Goal: Task Accomplishment & Management: Manage account settings

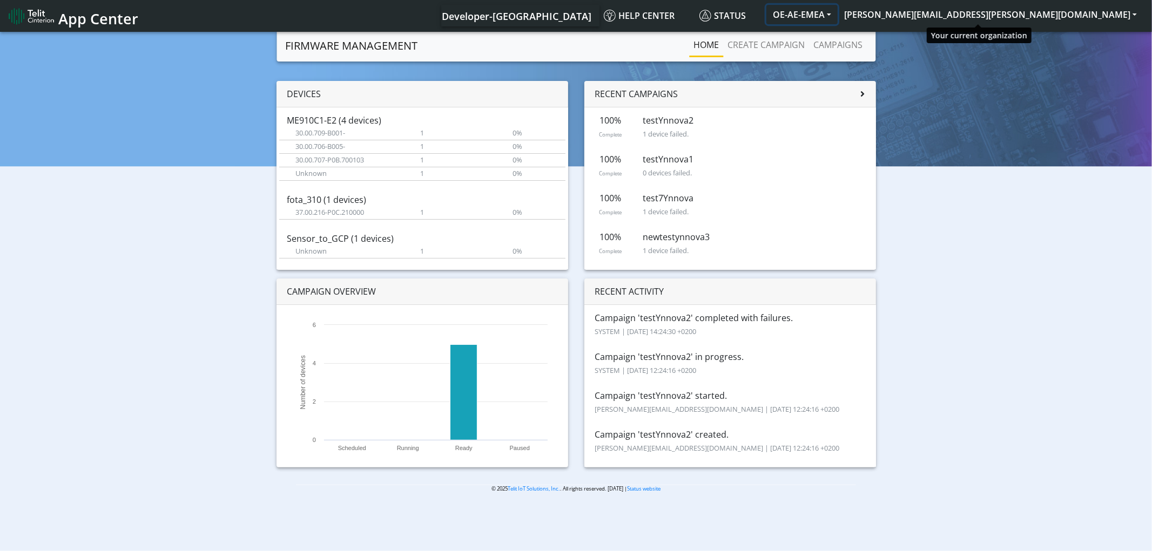
click at [837, 13] on button "OE-AE-EMEA" at bounding box center [801, 14] width 71 height 19
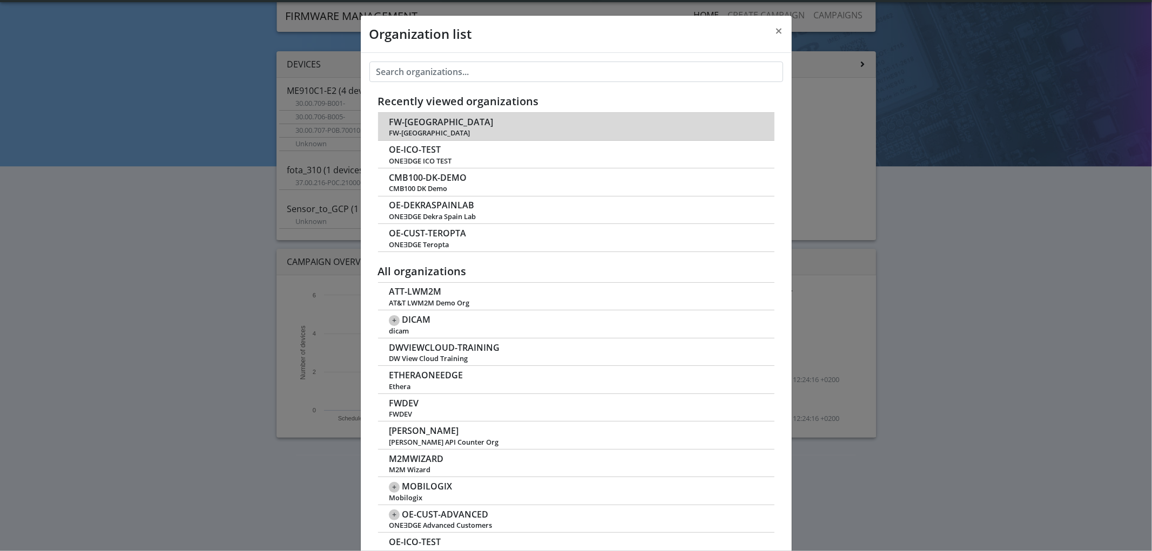
click at [429, 127] on td "FW-CHINA FW-China" at bounding box center [576, 127] width 396 height 28
click at [412, 125] on span "FW-[GEOGRAPHIC_DATA]" at bounding box center [441, 122] width 104 height 10
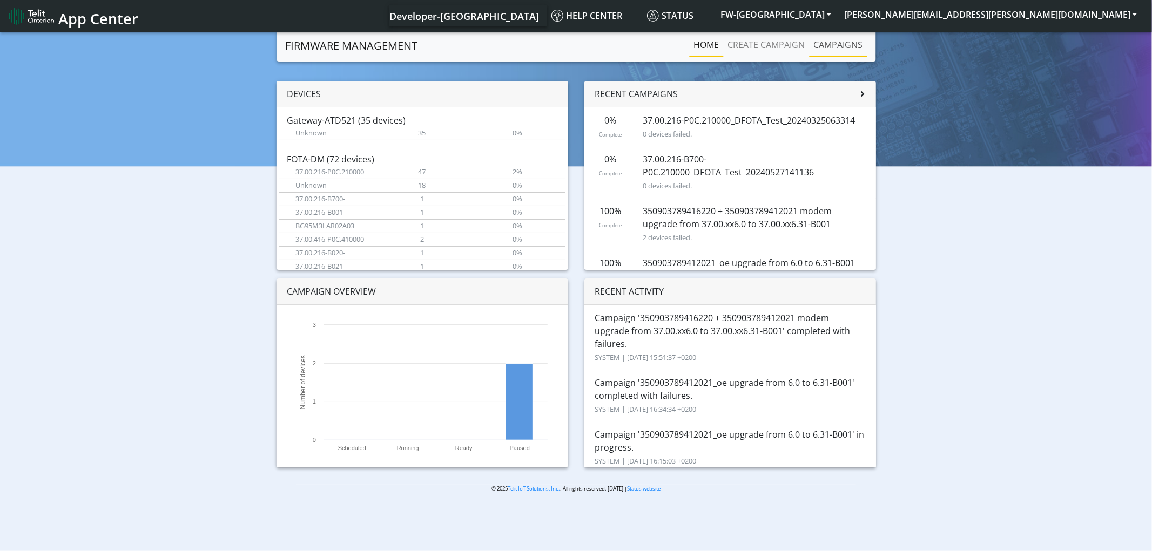
click at [842, 46] on link "Campaigns" at bounding box center [838, 45] width 58 height 22
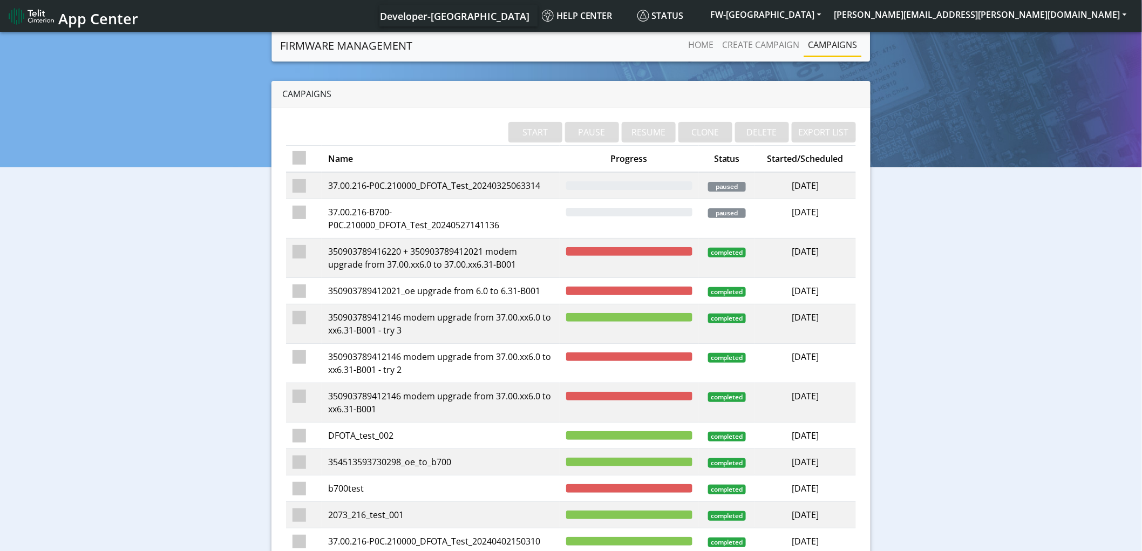
click at [437, 290] on td "350903789412021_oe upgrade from 6.0 to 6.31-B001" at bounding box center [441, 291] width 238 height 26
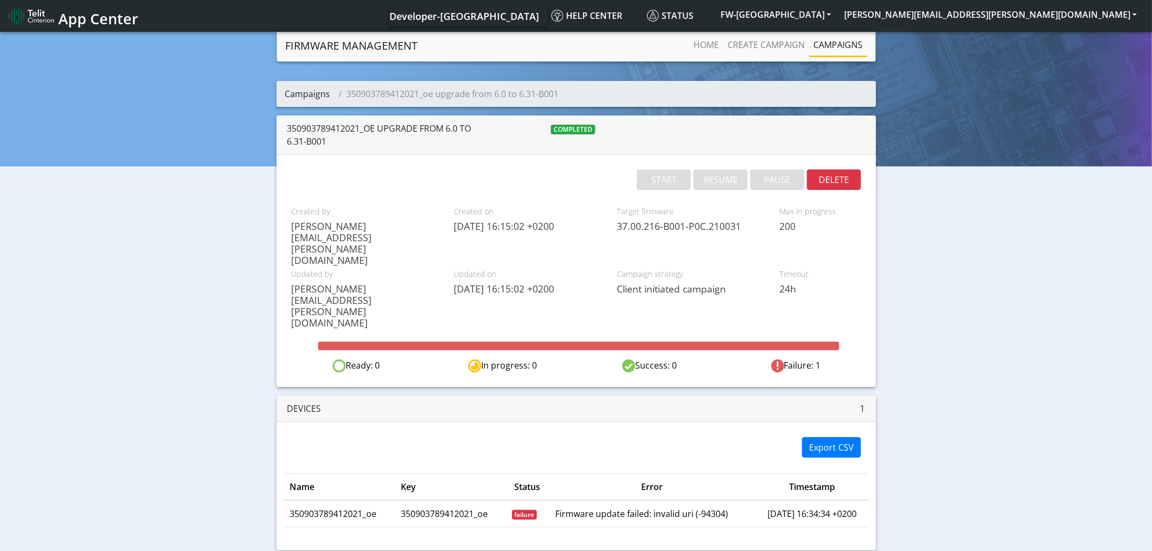
click at [320, 94] on link "Campaigns" at bounding box center [307, 94] width 45 height 12
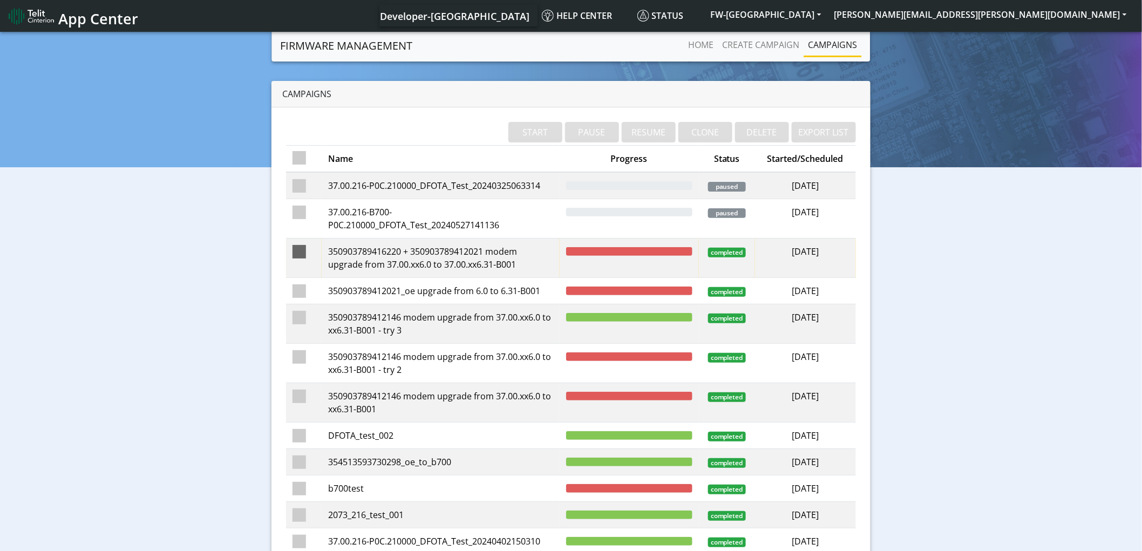
click at [301, 252] on span at bounding box center [299, 251] width 13 height 13
click at [312, 252] on input "checkbox" at bounding box center [315, 248] width 7 height 7
checkbox input "true"
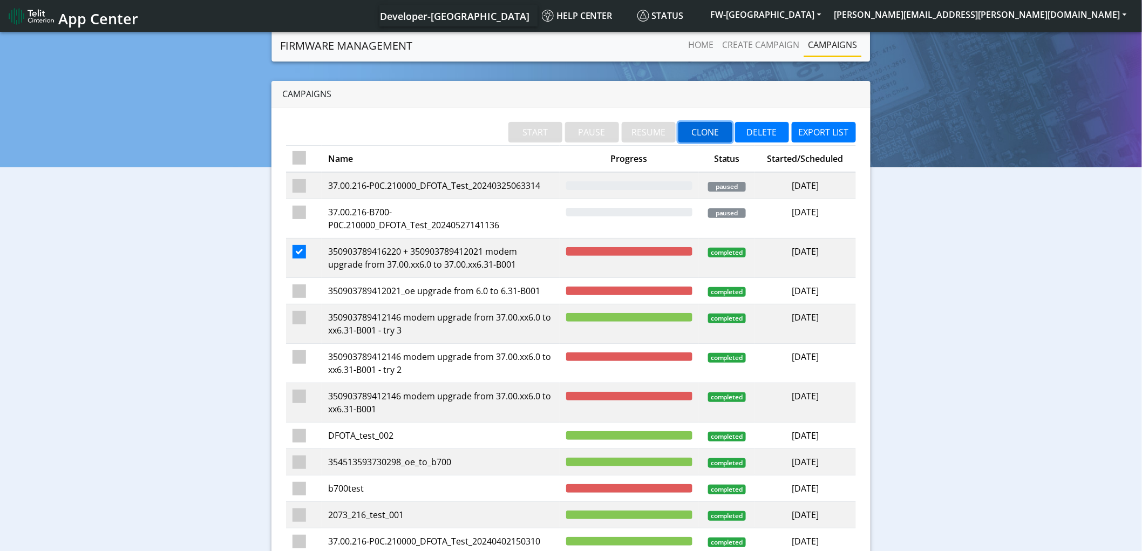
click at [713, 133] on button "CLONE" at bounding box center [706, 132] width 54 height 21
checkbox input "false"
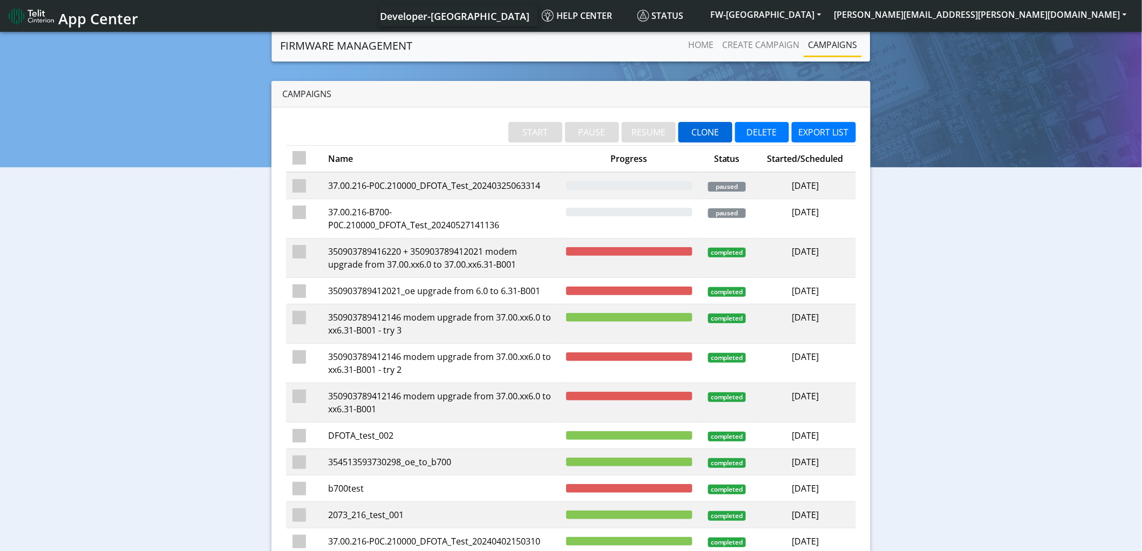
checkbox input "false"
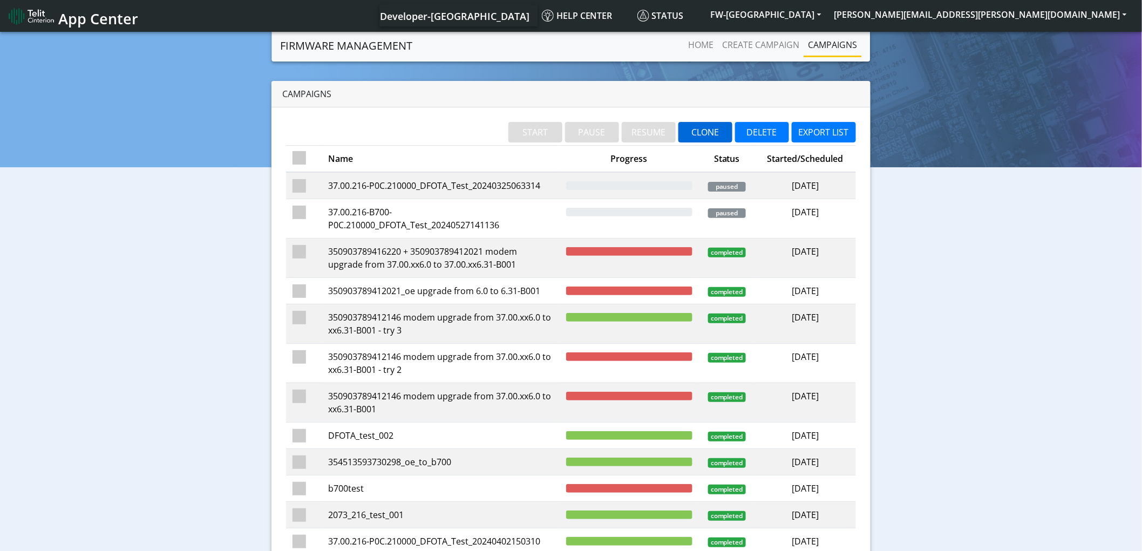
checkbox input "false"
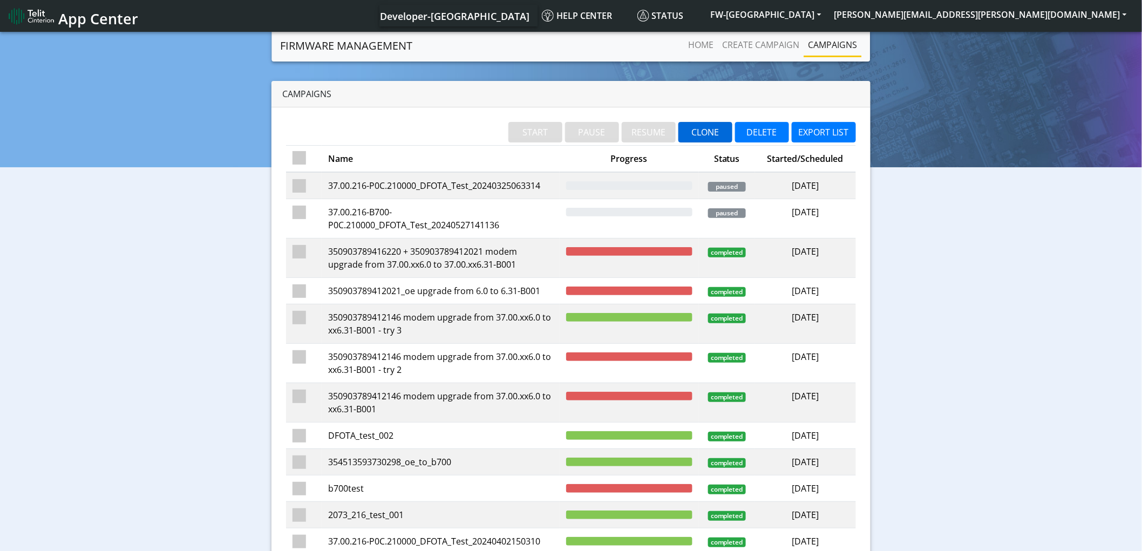
checkbox input "false"
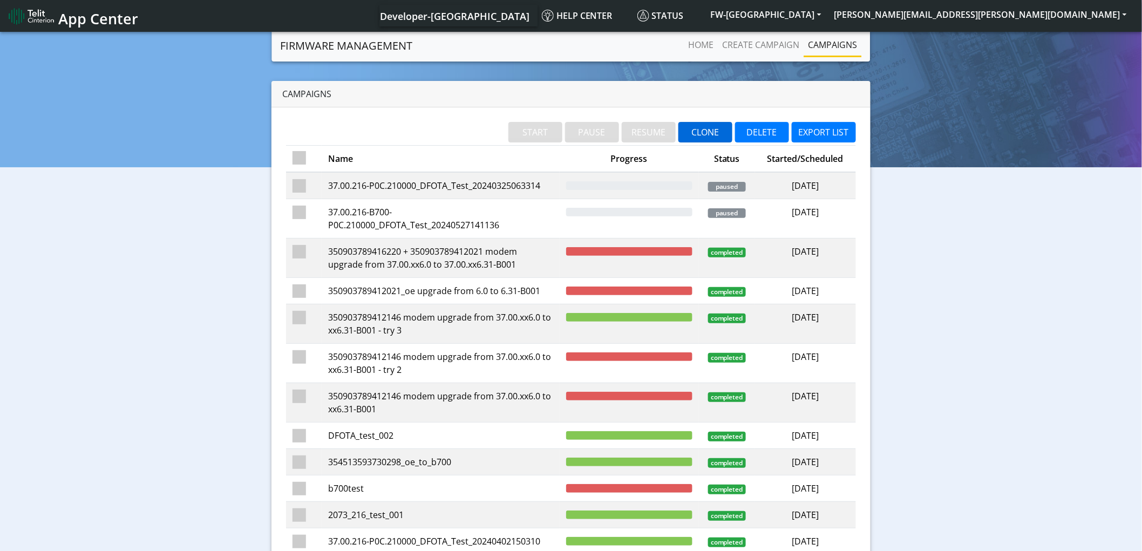
checkbox input "false"
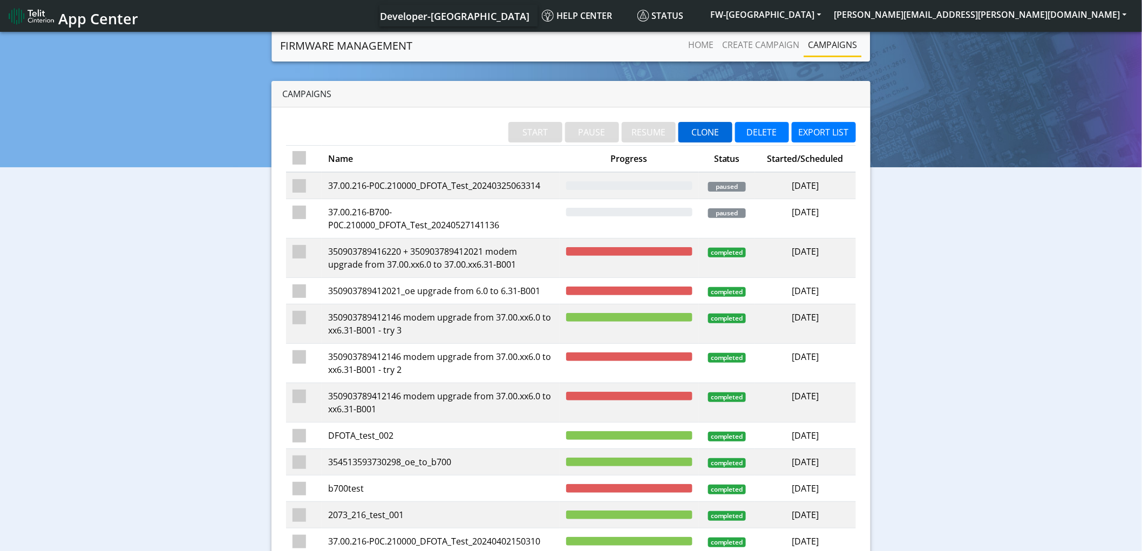
checkbox input "false"
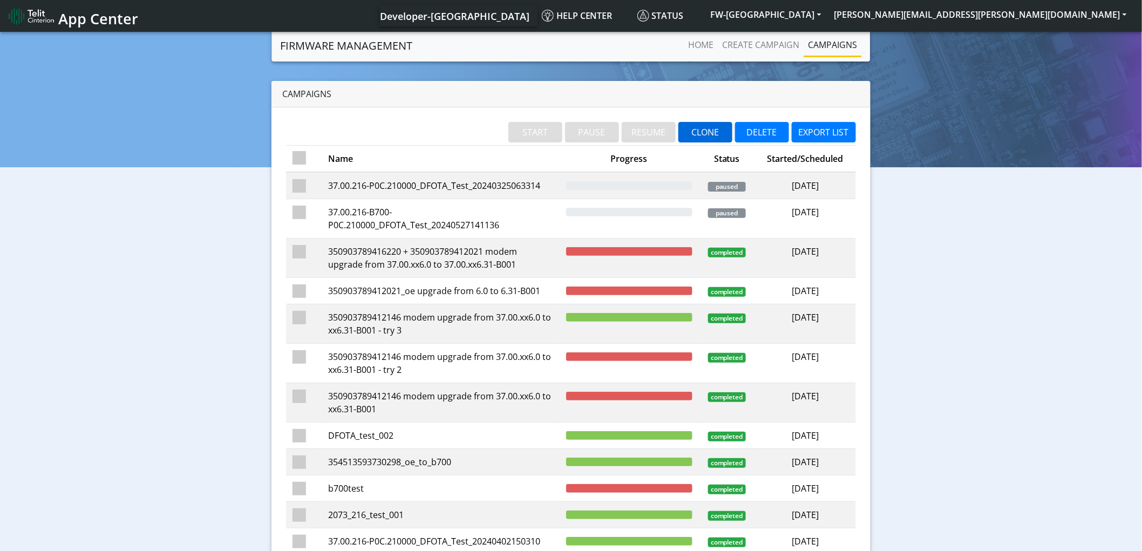
checkbox input "false"
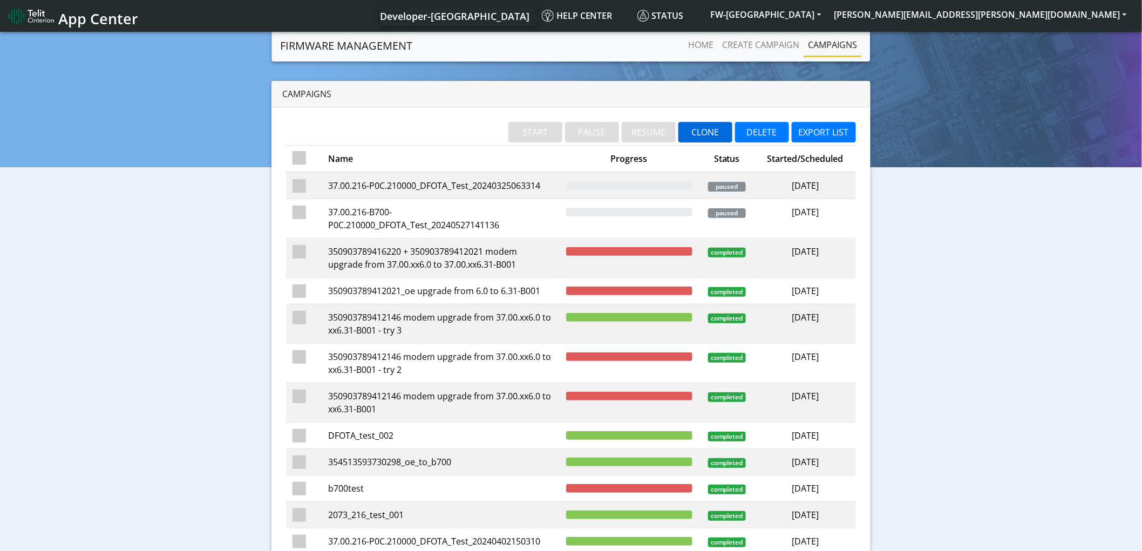
checkbox input "false"
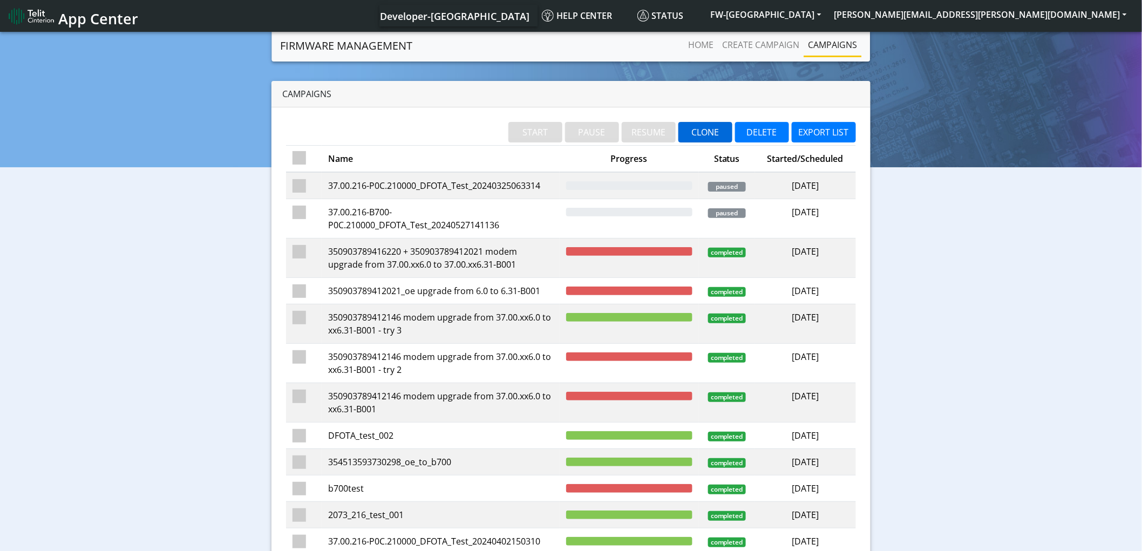
checkbox input "false"
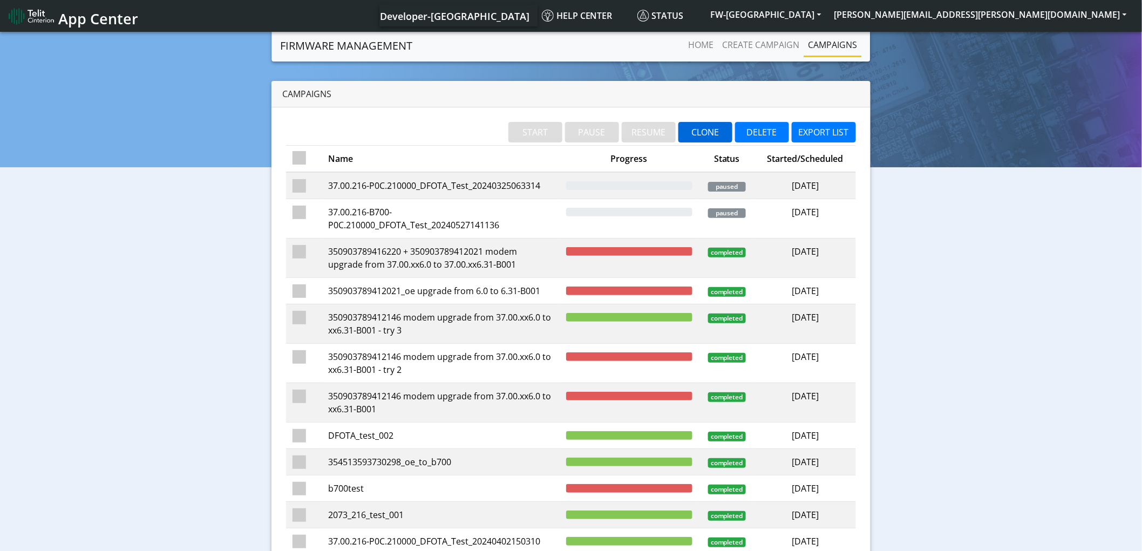
checkbox input "false"
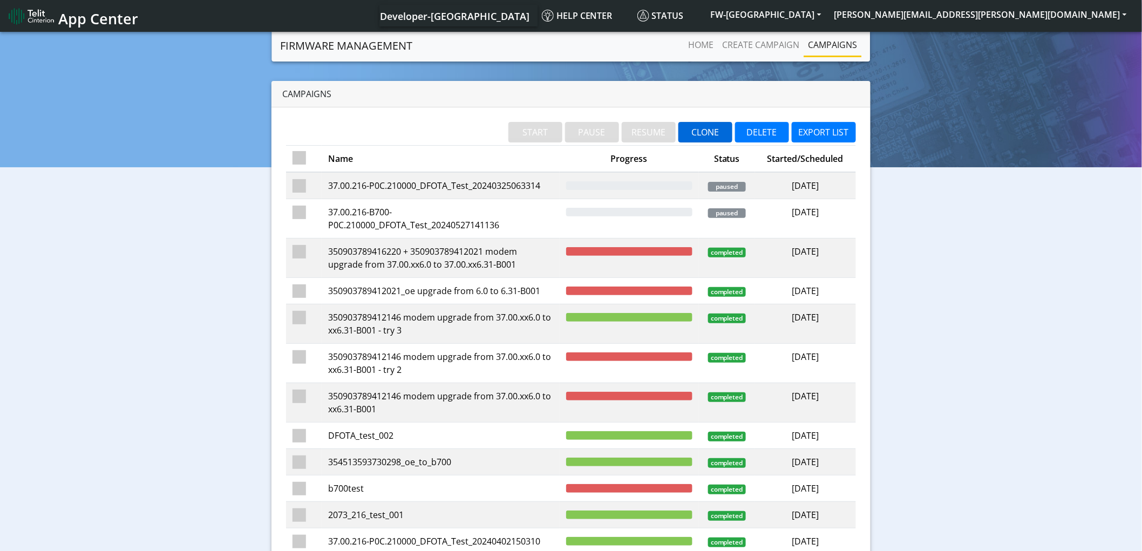
checkbox input "false"
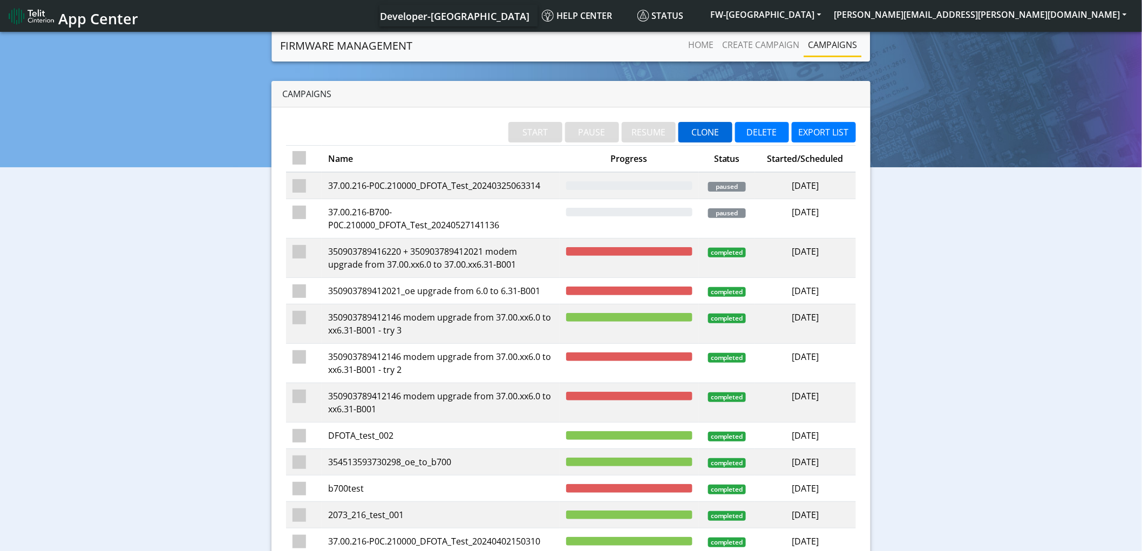
checkbox input "false"
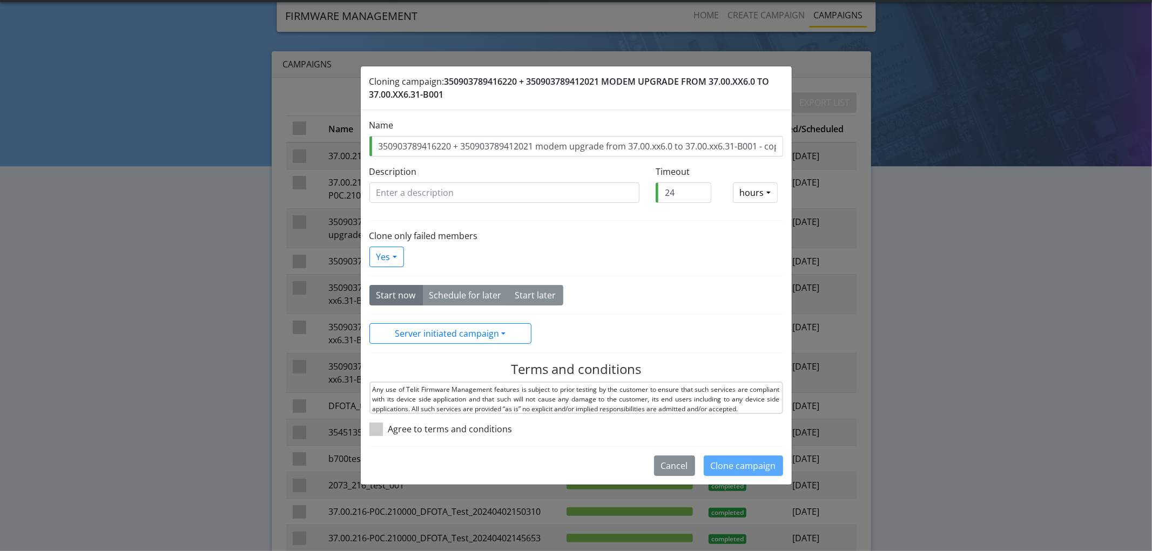
scroll to position [0, 123]
click at [374, 426] on span at bounding box center [375, 429] width 13 height 13
click at [388, 426] on input "checkbox" at bounding box center [391, 426] width 7 height 7
checkbox input "true"
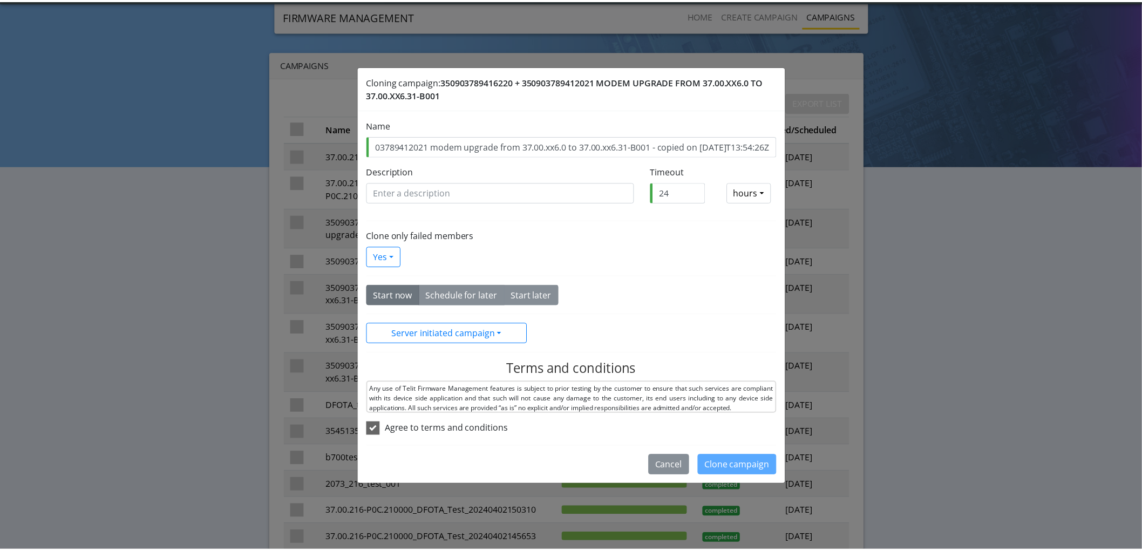
scroll to position [0, 0]
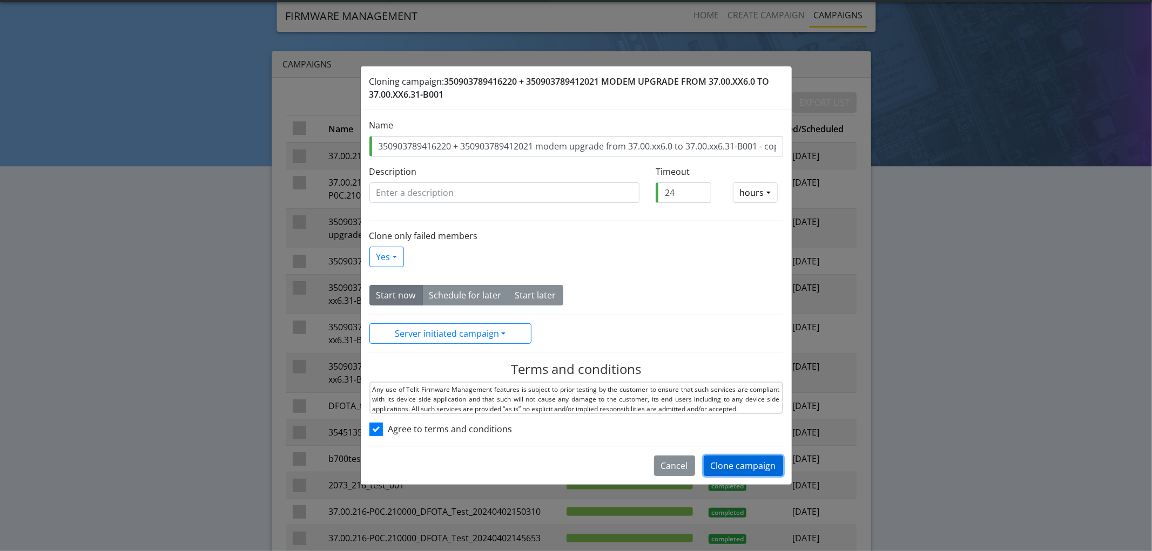
click at [744, 466] on button "Clone campaign" at bounding box center [742, 466] width 79 height 21
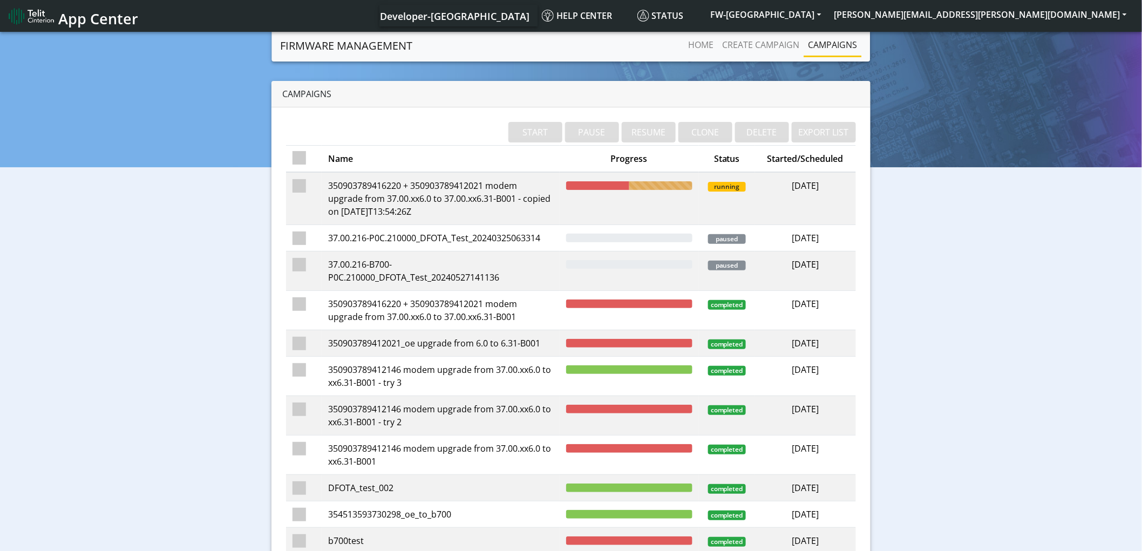
click at [304, 186] on span at bounding box center [299, 185] width 13 height 13
click at [312, 186] on input "checkbox" at bounding box center [315, 182] width 7 height 7
click at [606, 137] on button "PAUSE" at bounding box center [592, 132] width 54 height 21
checkbox input "false"
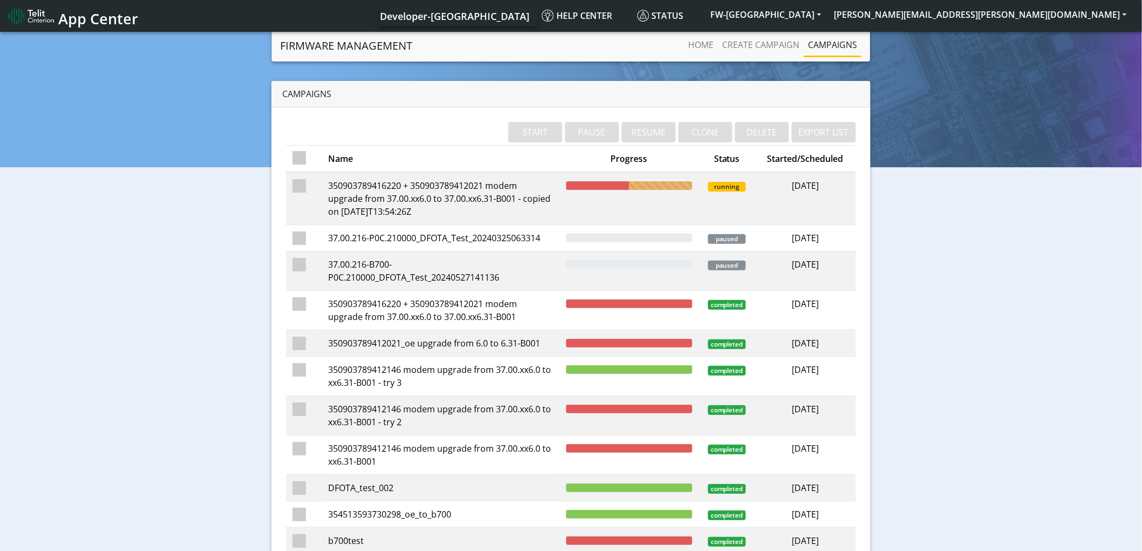
checkbox input "false"
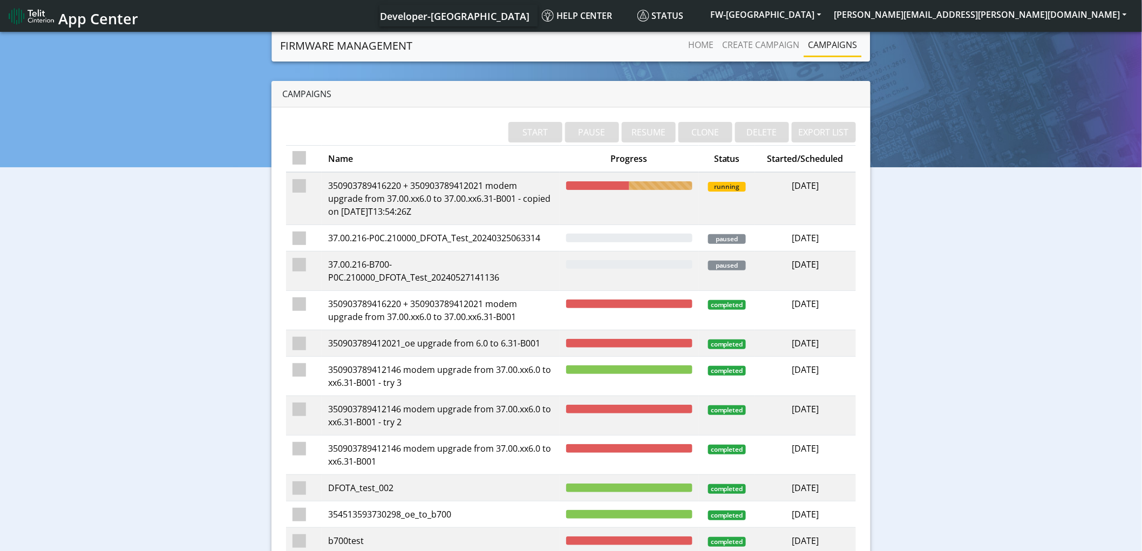
checkbox input "false"
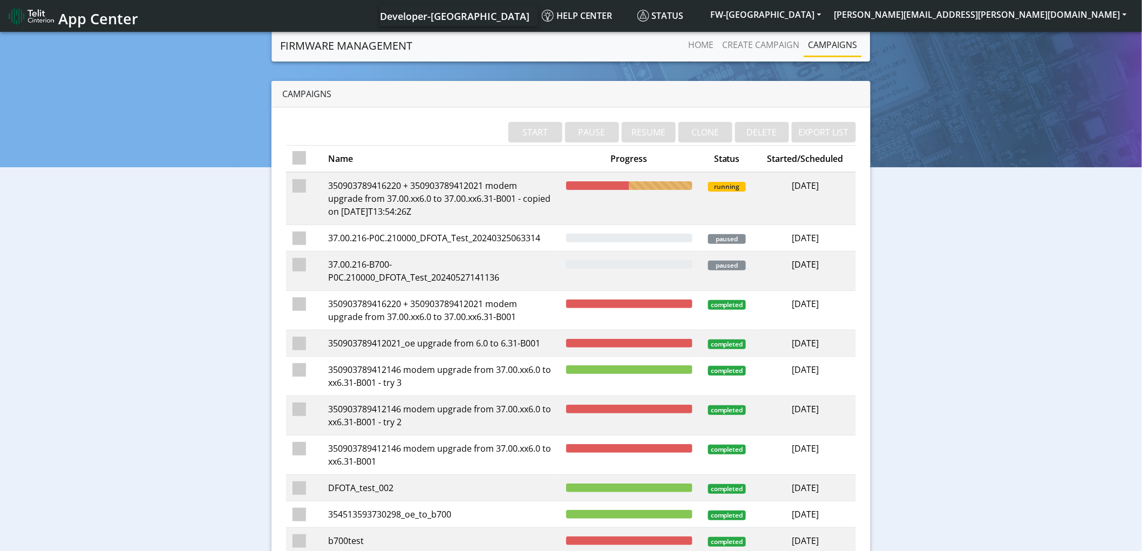
checkbox input "false"
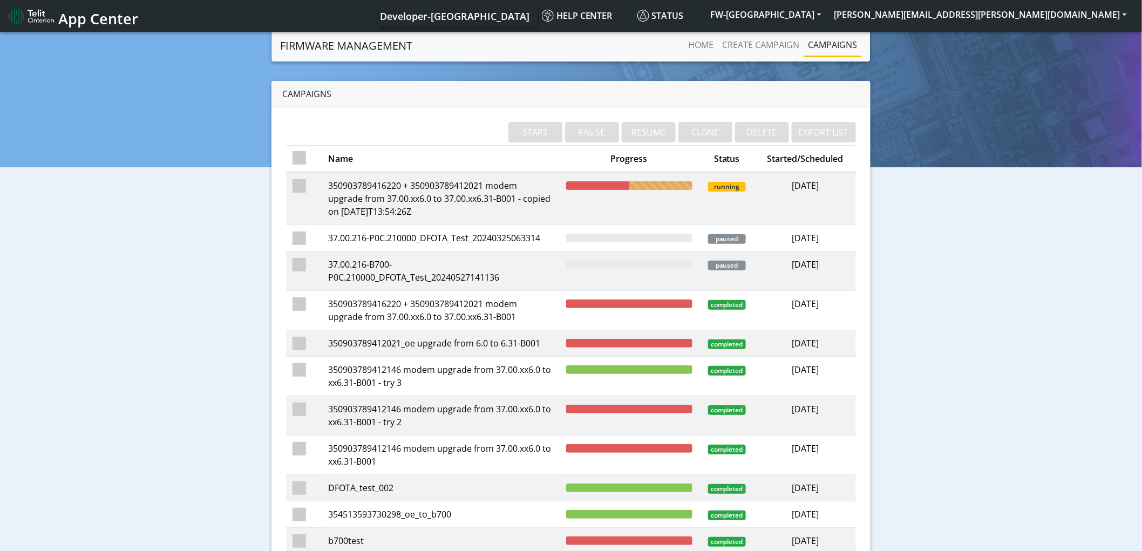
checkbox input "false"
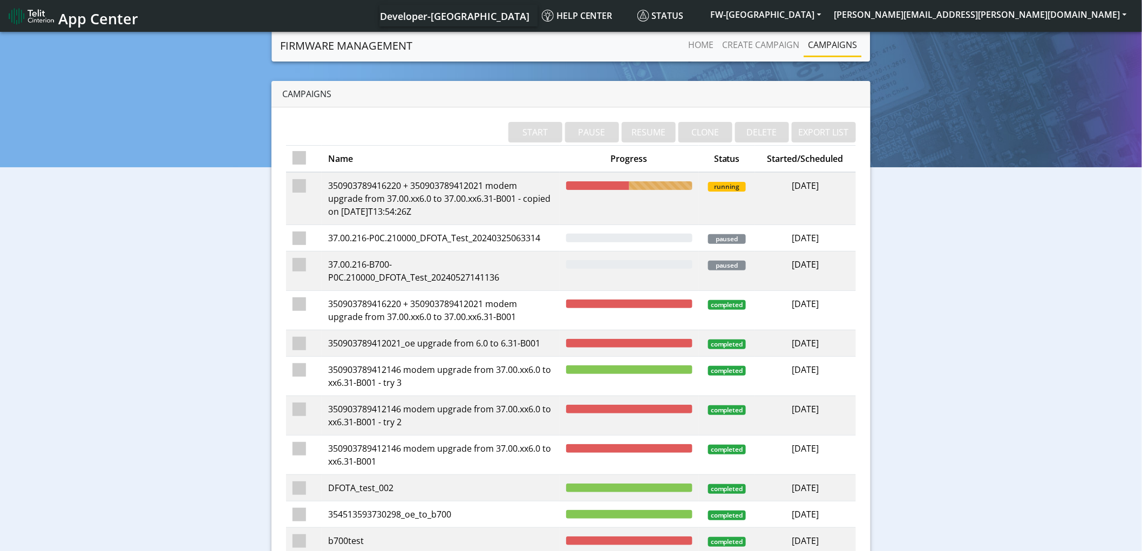
checkbox input "false"
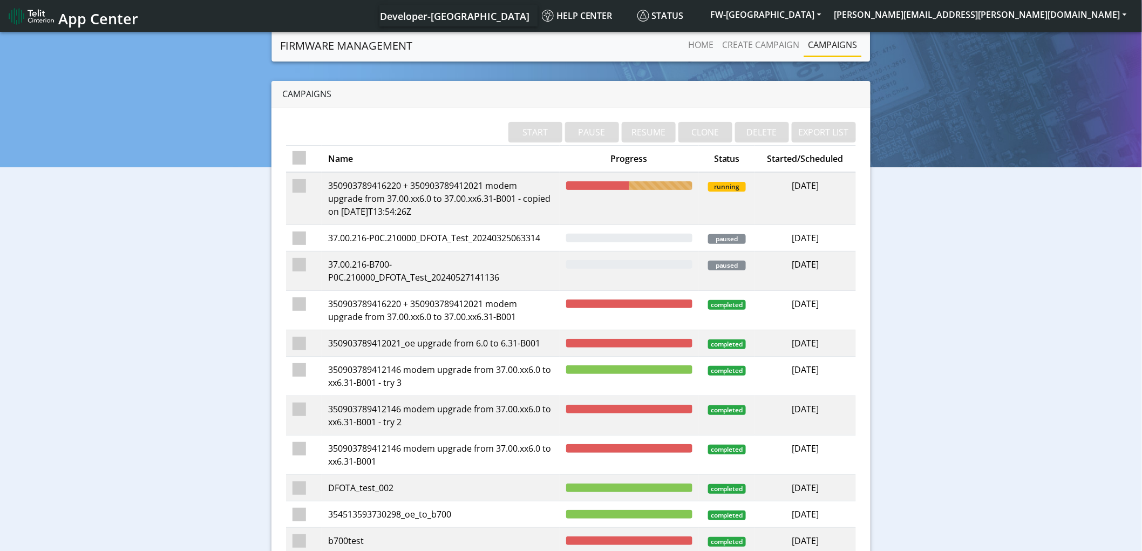
checkbox input "false"
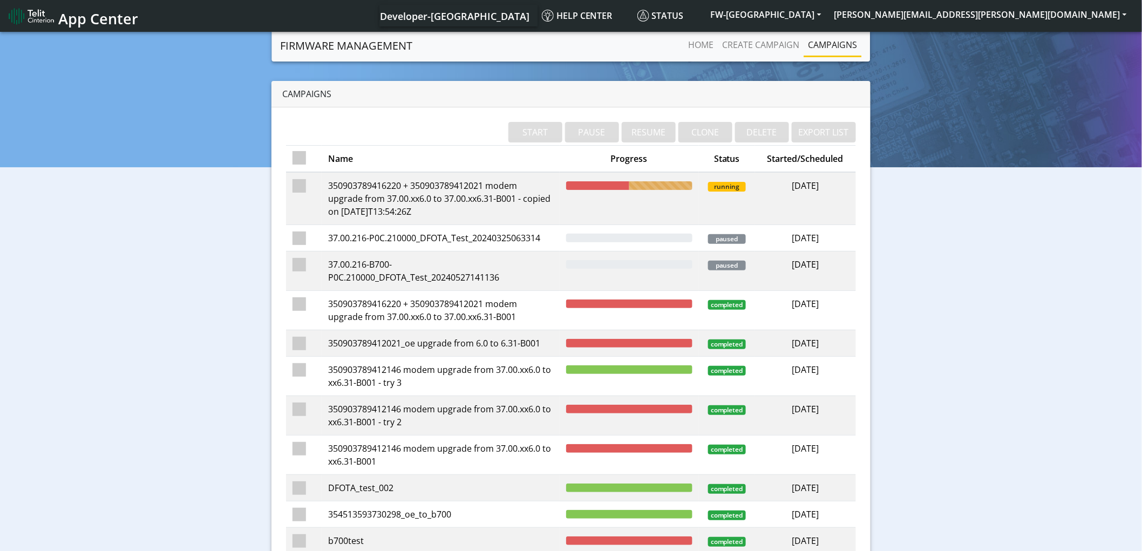
checkbox input "false"
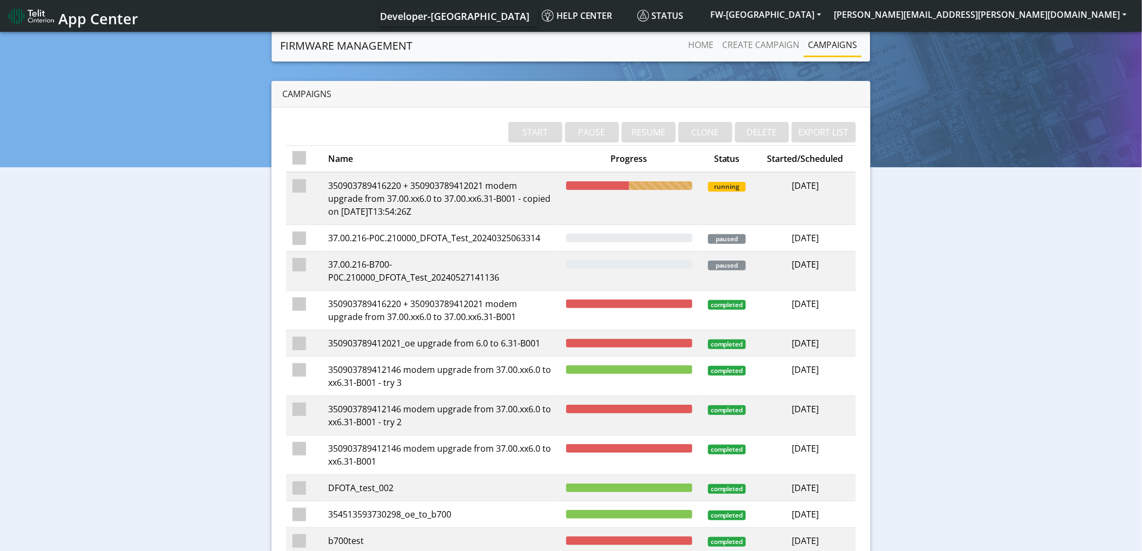
checkbox input "false"
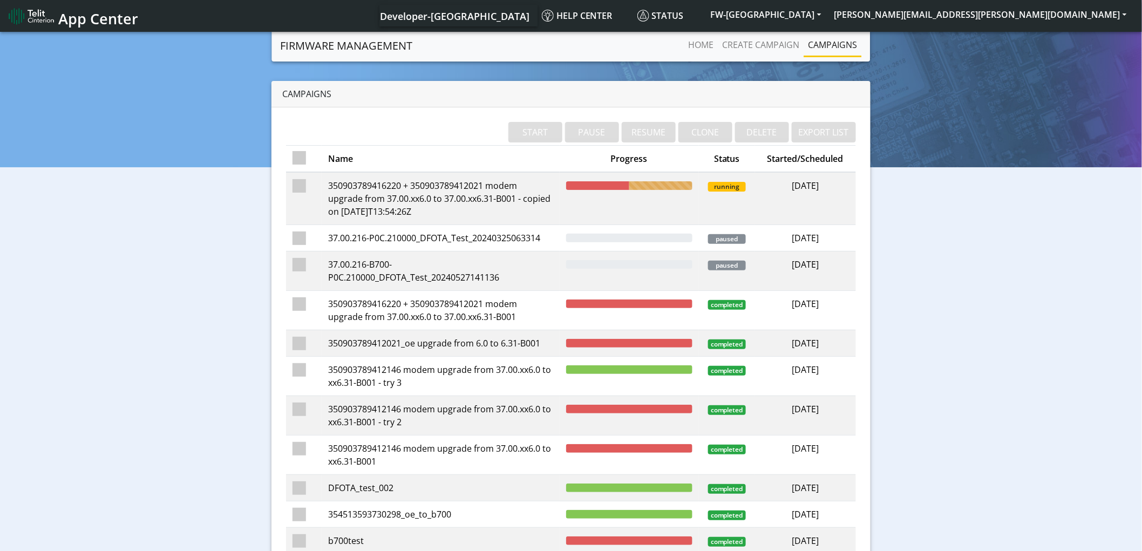
checkbox input "false"
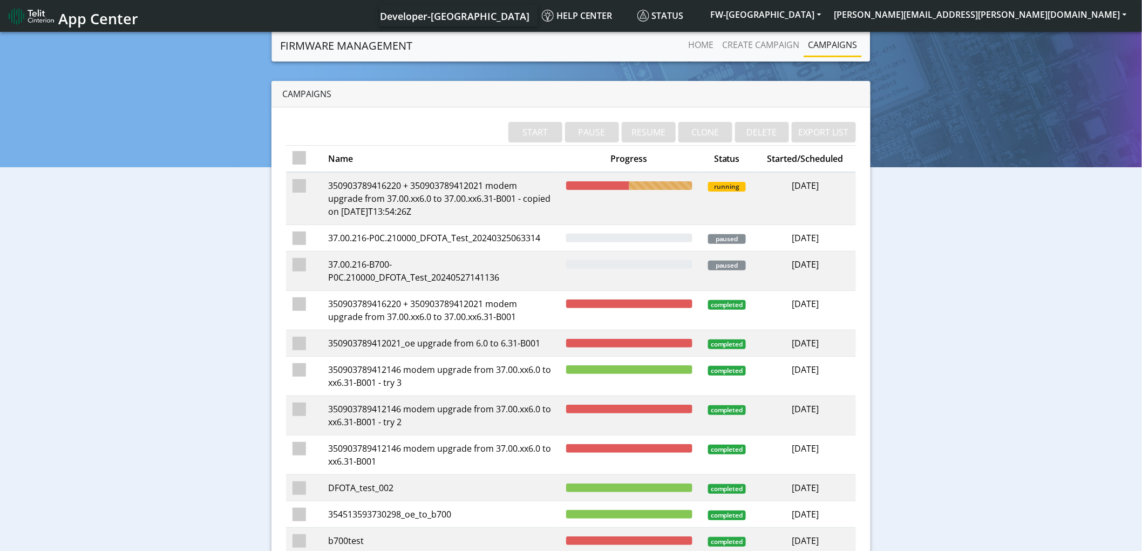
checkbox input "false"
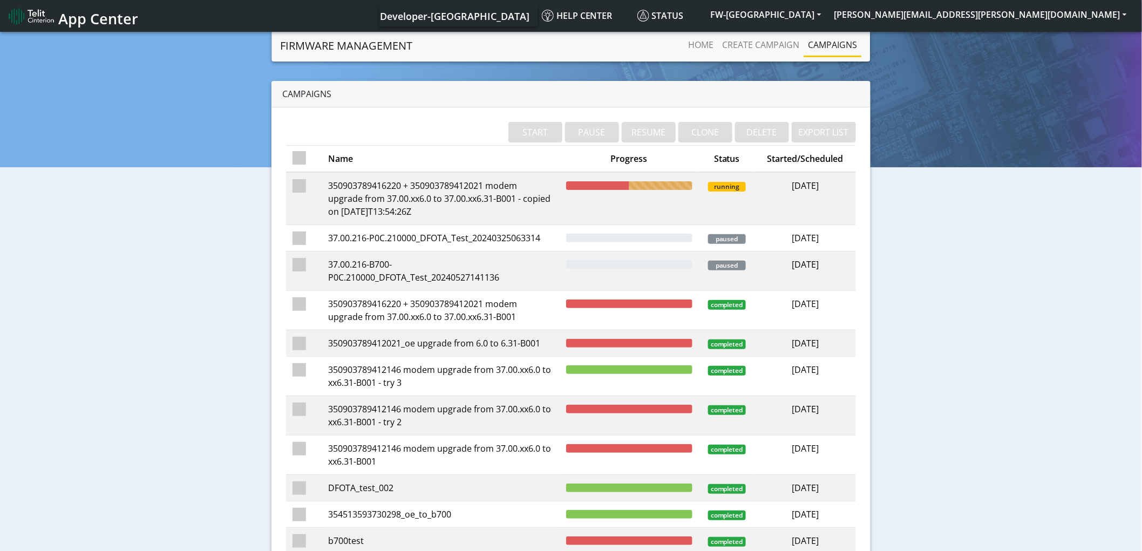
checkbox input "false"
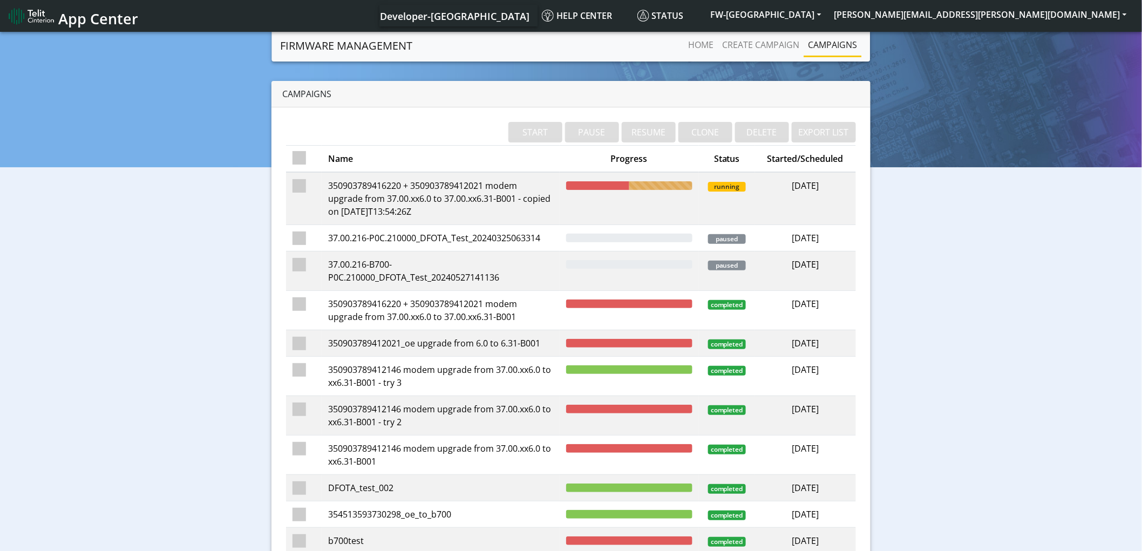
checkbox input "false"
click at [302, 182] on span at bounding box center [299, 185] width 13 height 13
click at [312, 182] on input "checkbox" at bounding box center [315, 182] width 7 height 7
checkbox input "true"
click at [652, 138] on button "RESUME" at bounding box center [649, 132] width 54 height 21
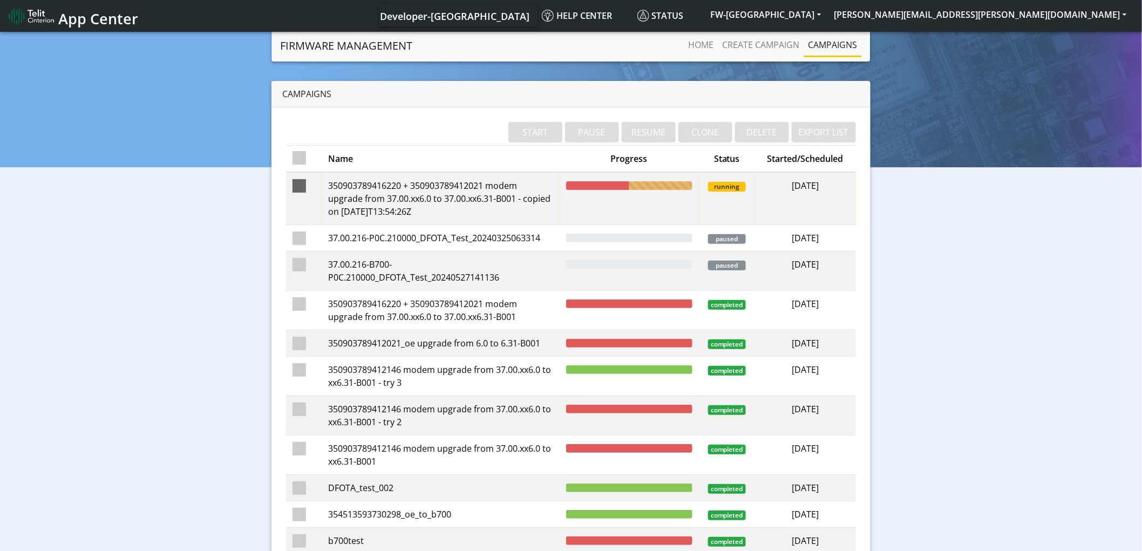
click at [305, 182] on span at bounding box center [299, 185] width 13 height 13
click at [312, 182] on input "checkbox" at bounding box center [315, 182] width 7 height 7
click at [605, 131] on button "PAUSE" at bounding box center [592, 132] width 54 height 21
checkbox input "false"
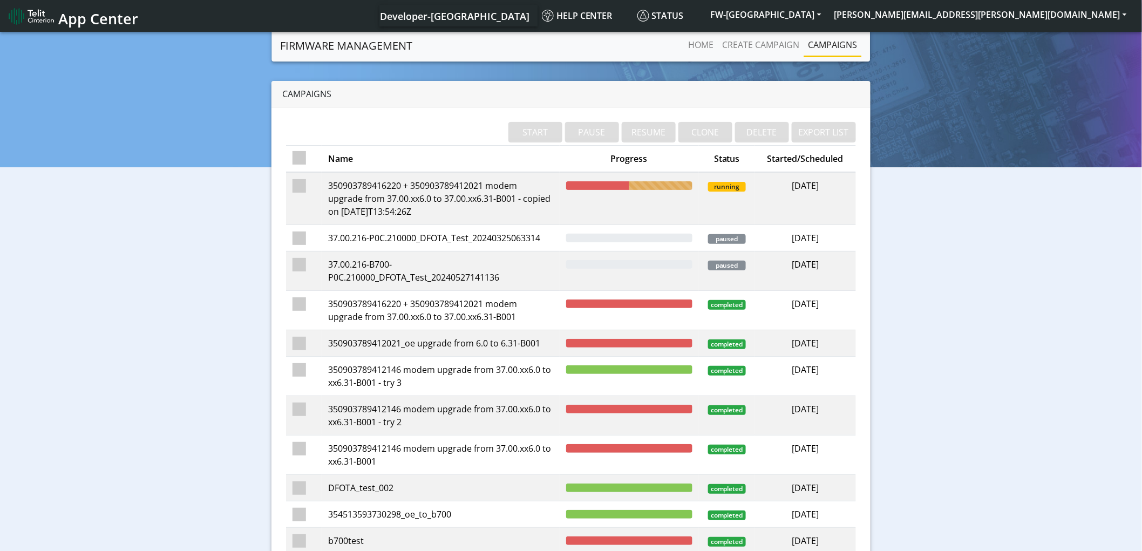
checkbox input "false"
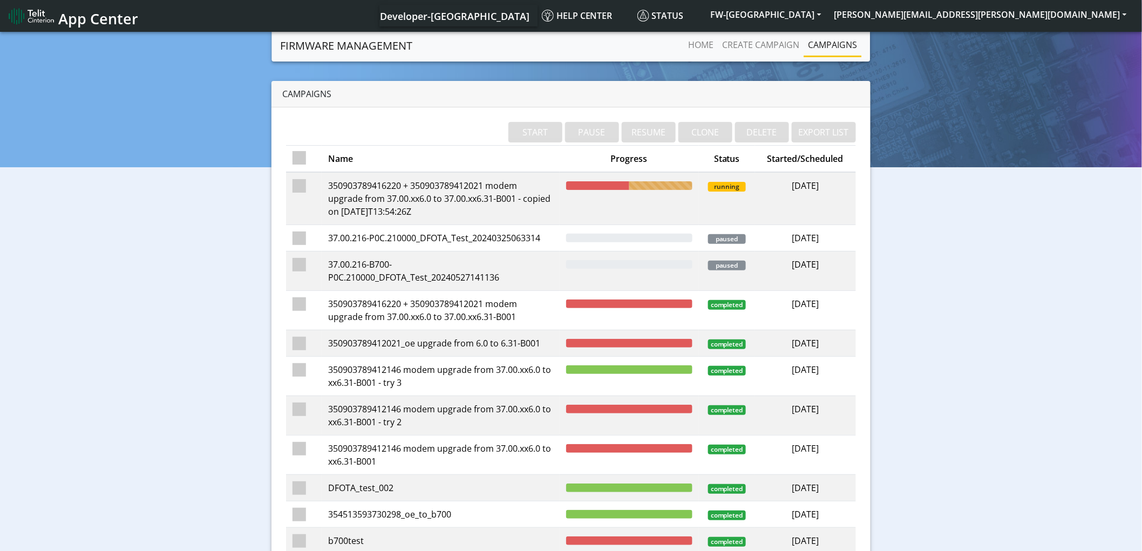
checkbox input "false"
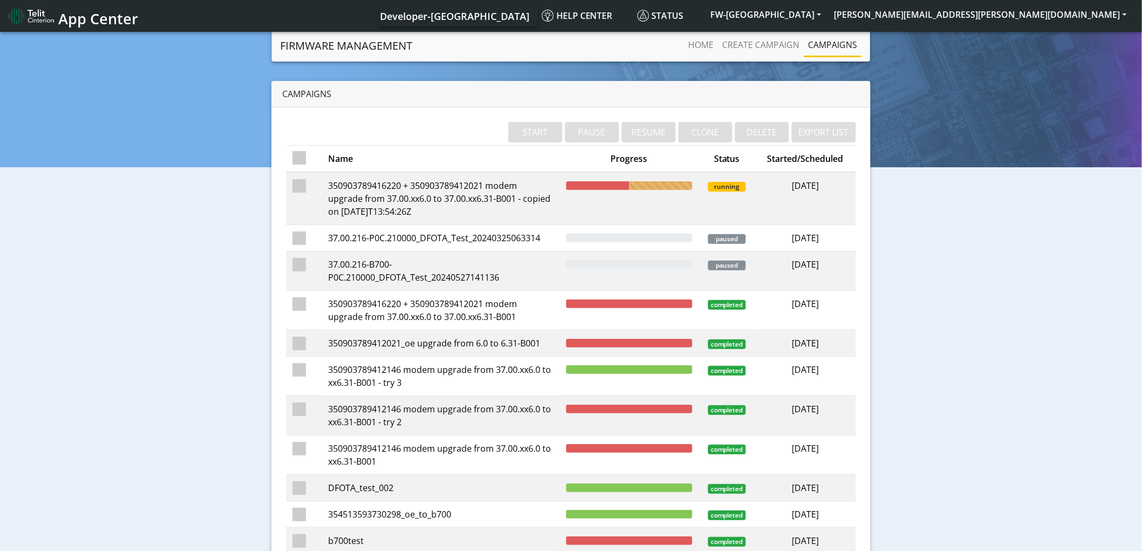
checkbox input "false"
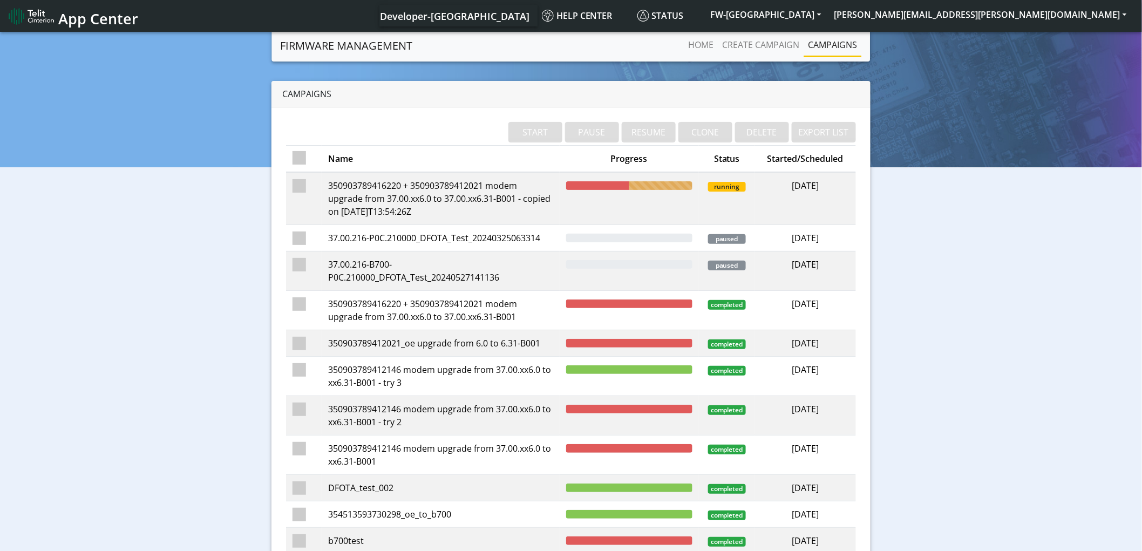
checkbox input "false"
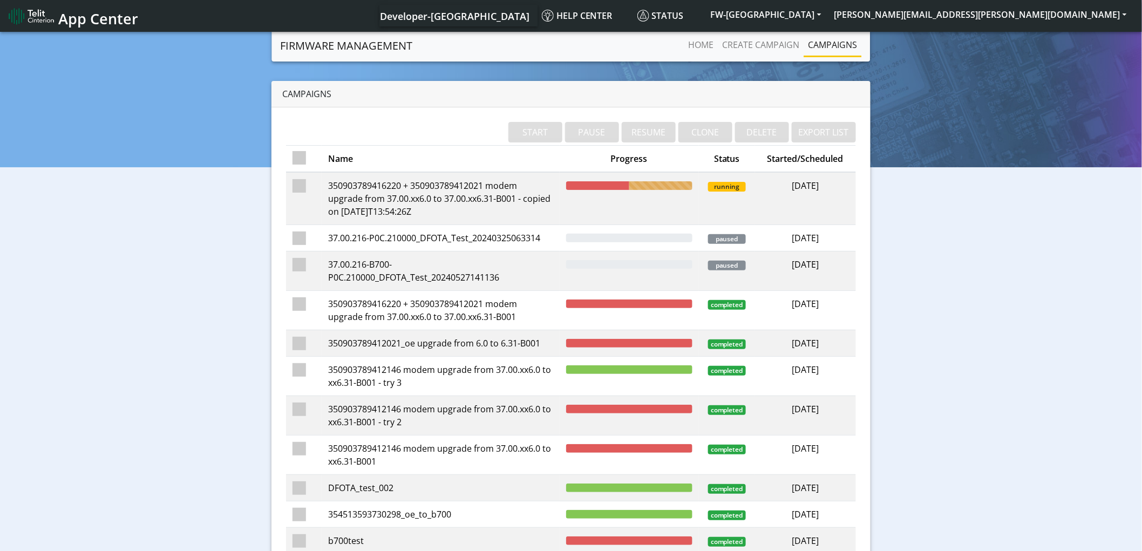
checkbox input "false"
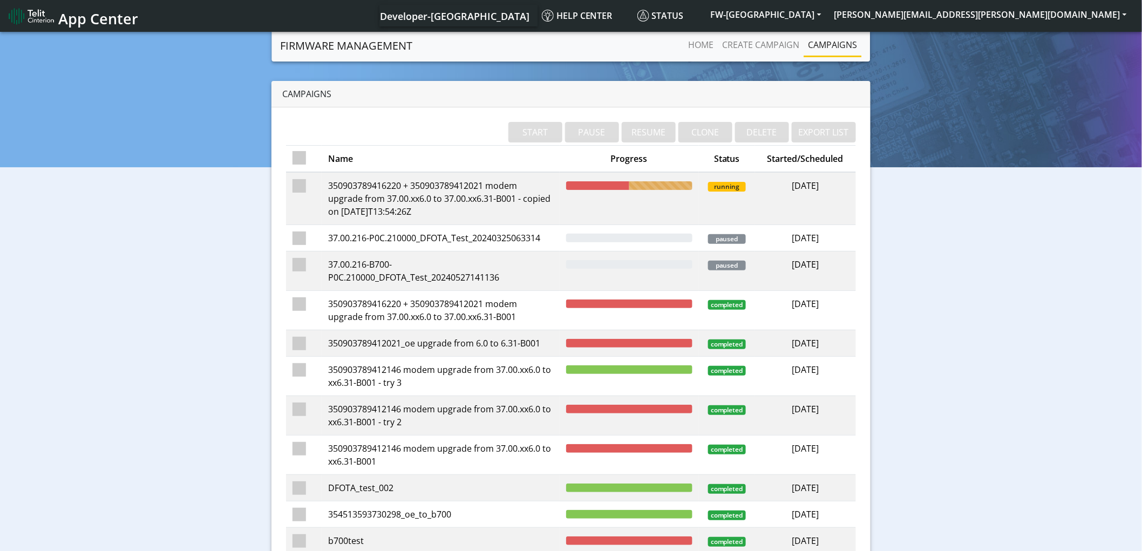
checkbox input "false"
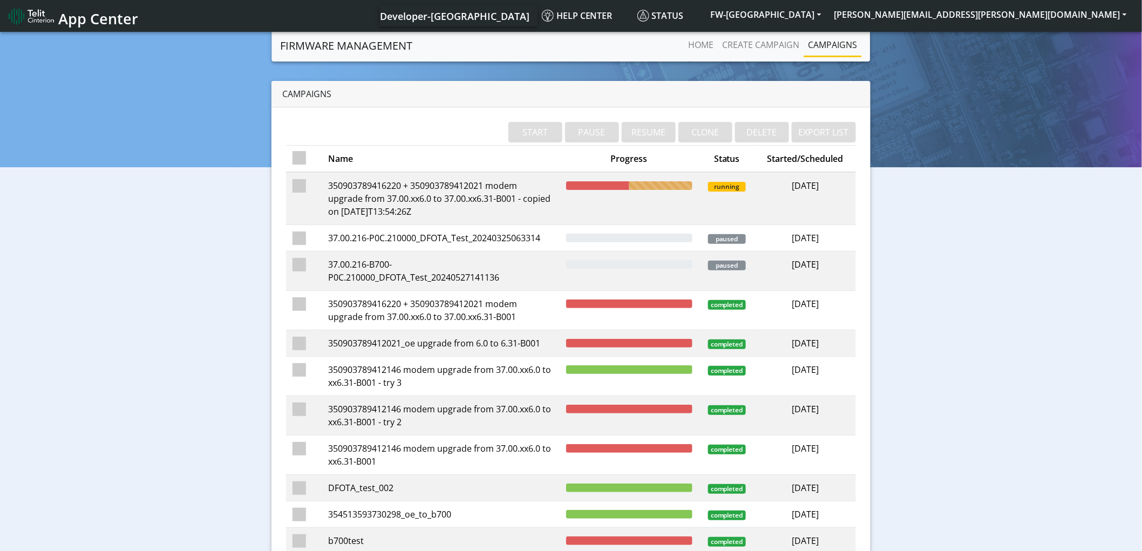
checkbox input "false"
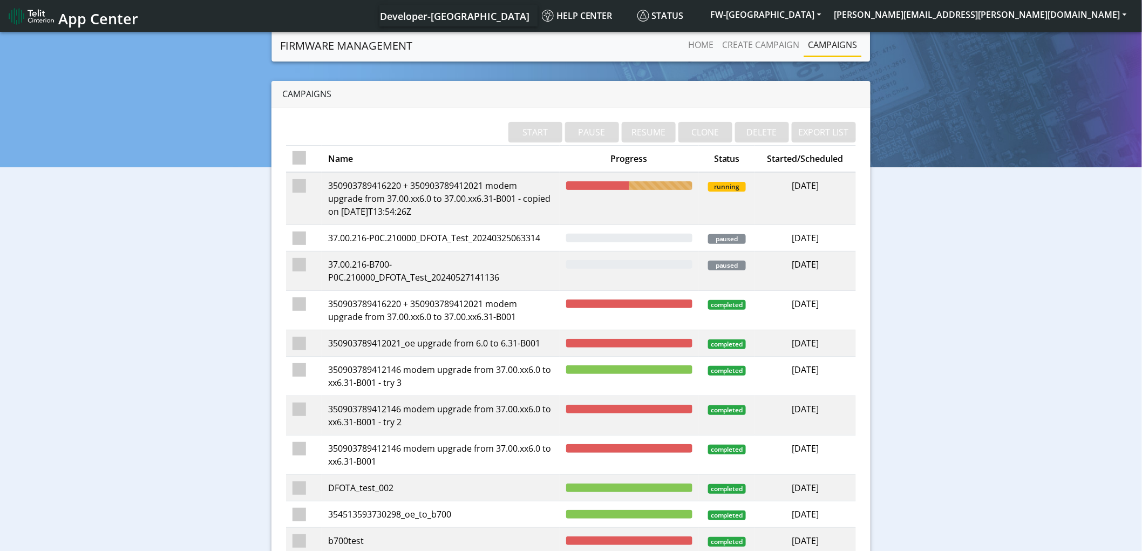
checkbox input "false"
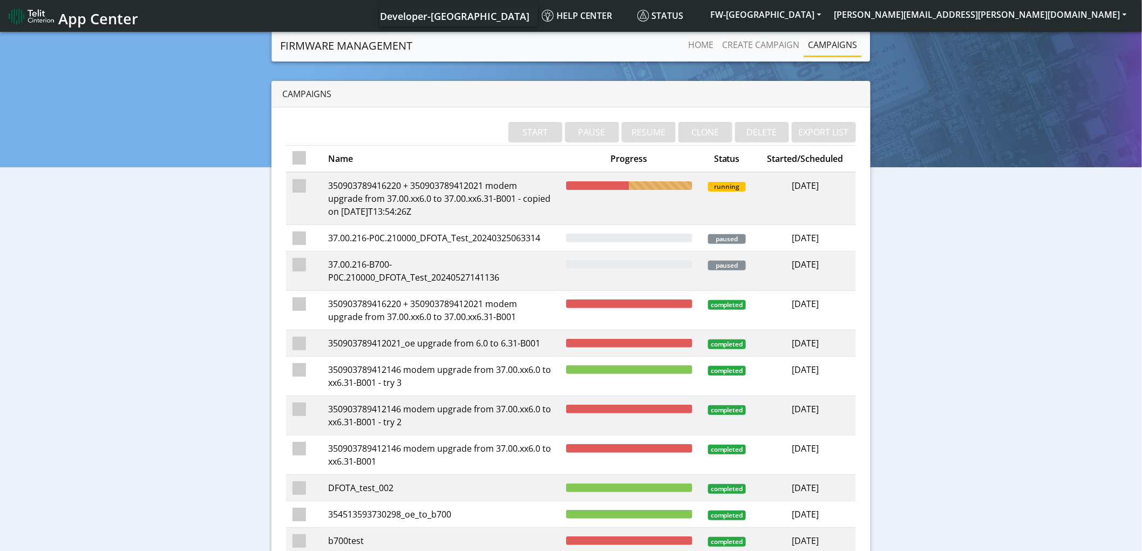
checkbox input "false"
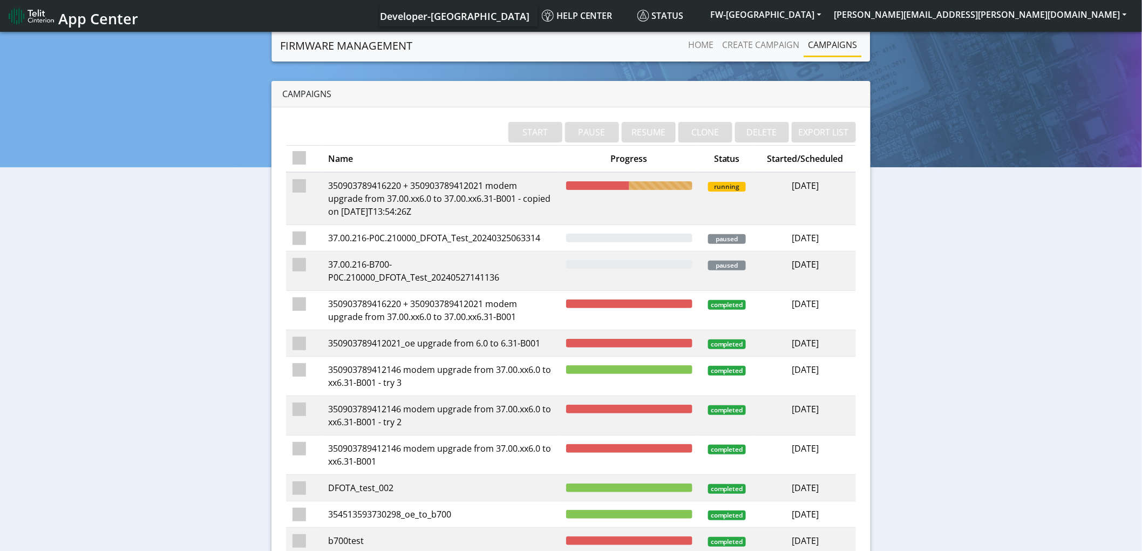
checkbox input "false"
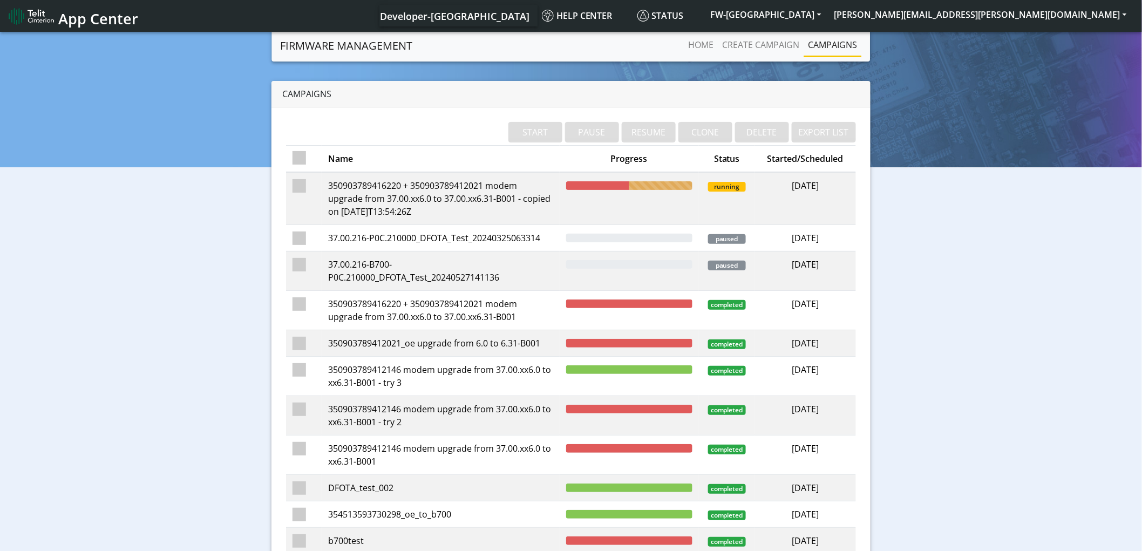
checkbox input "false"
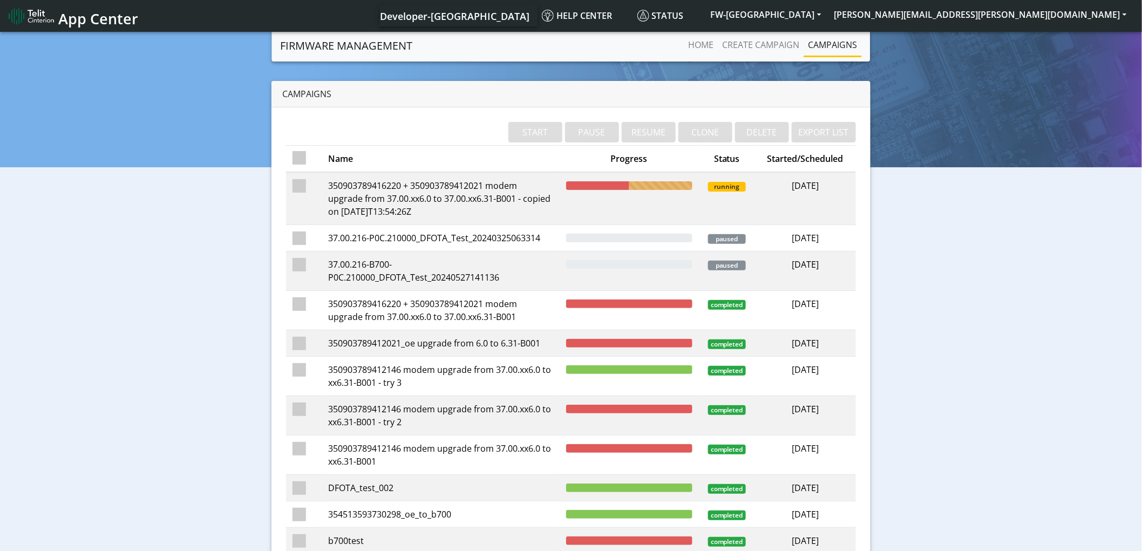
checkbox input "false"
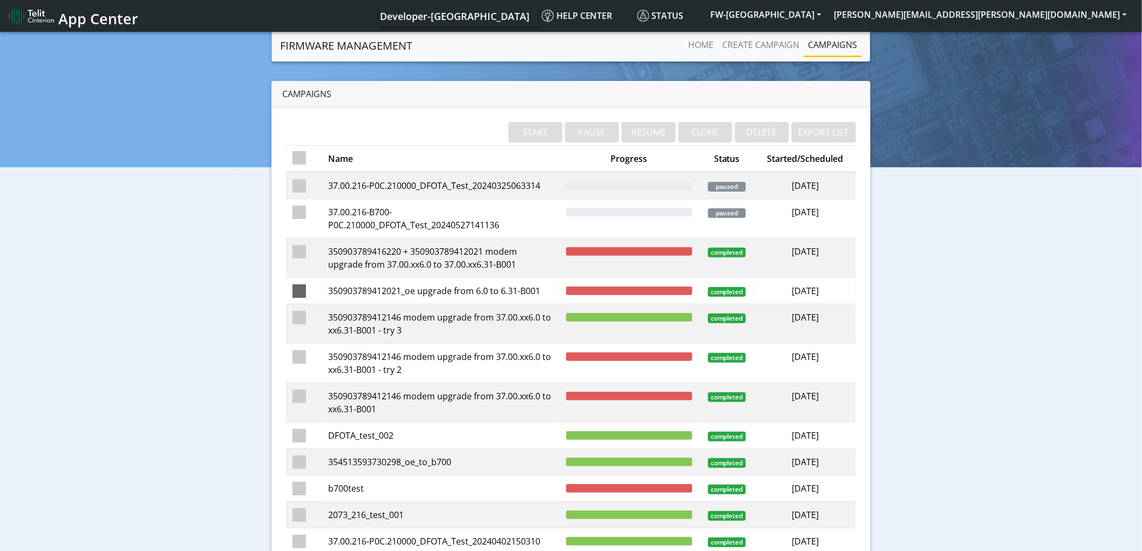
click at [295, 292] on span at bounding box center [299, 291] width 13 height 13
click at [312, 292] on input "checkbox" at bounding box center [315, 288] width 7 height 7
checkbox input "true"
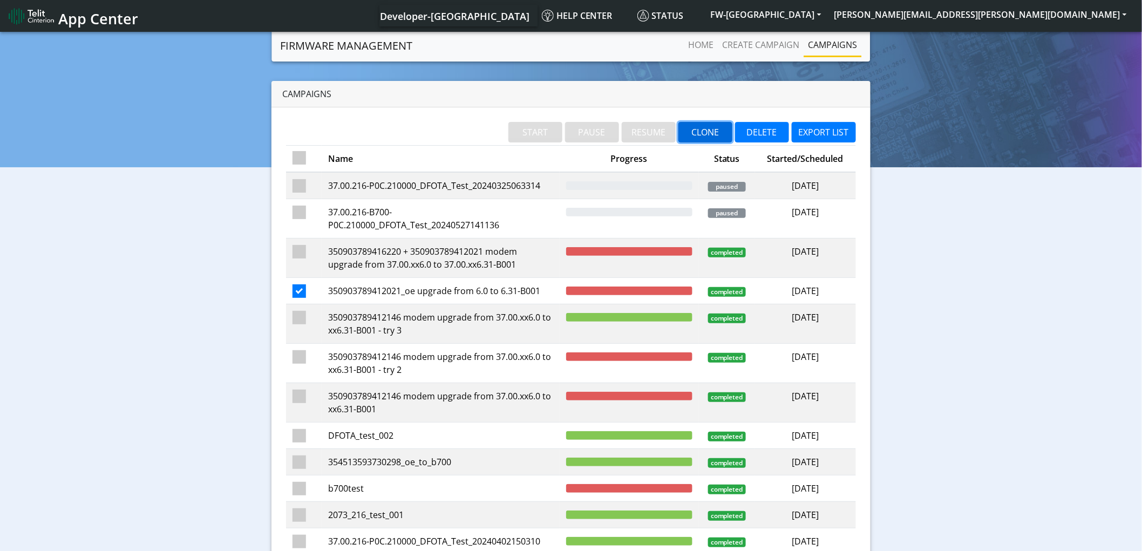
click at [718, 136] on button "CLONE" at bounding box center [706, 132] width 54 height 21
checkbox input "false"
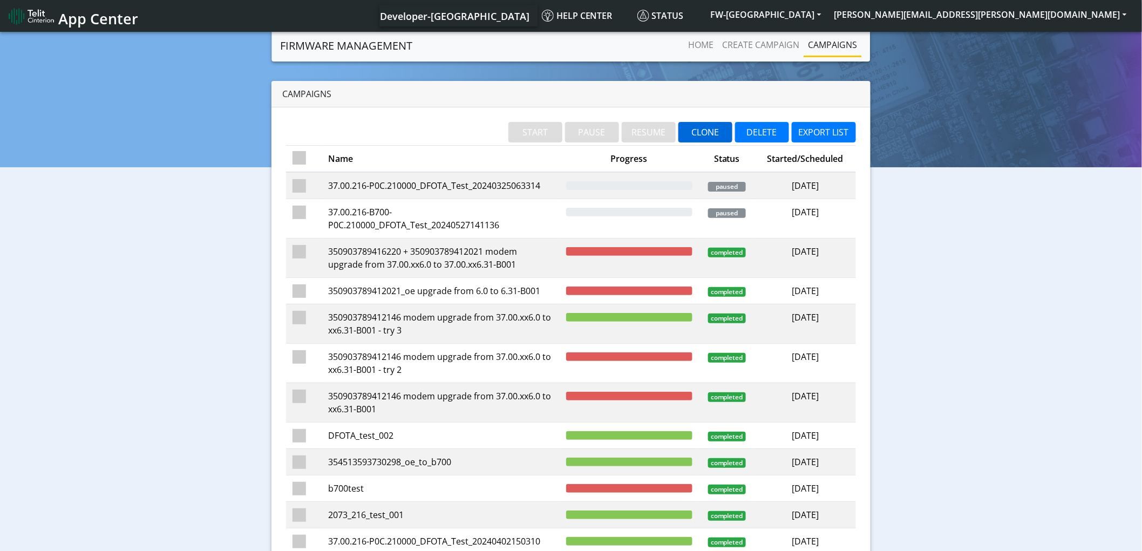
checkbox input "false"
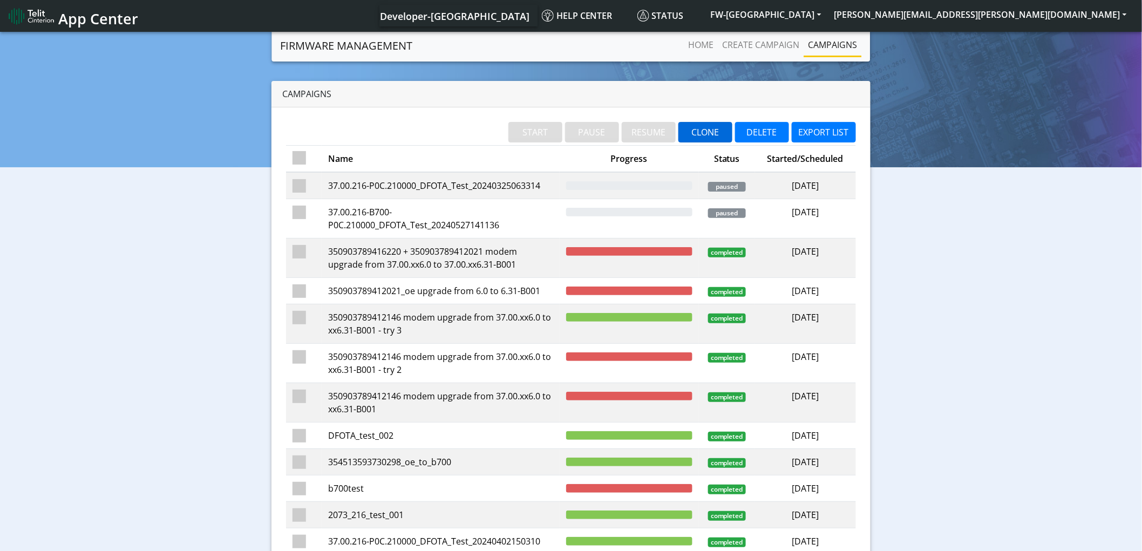
checkbox input "false"
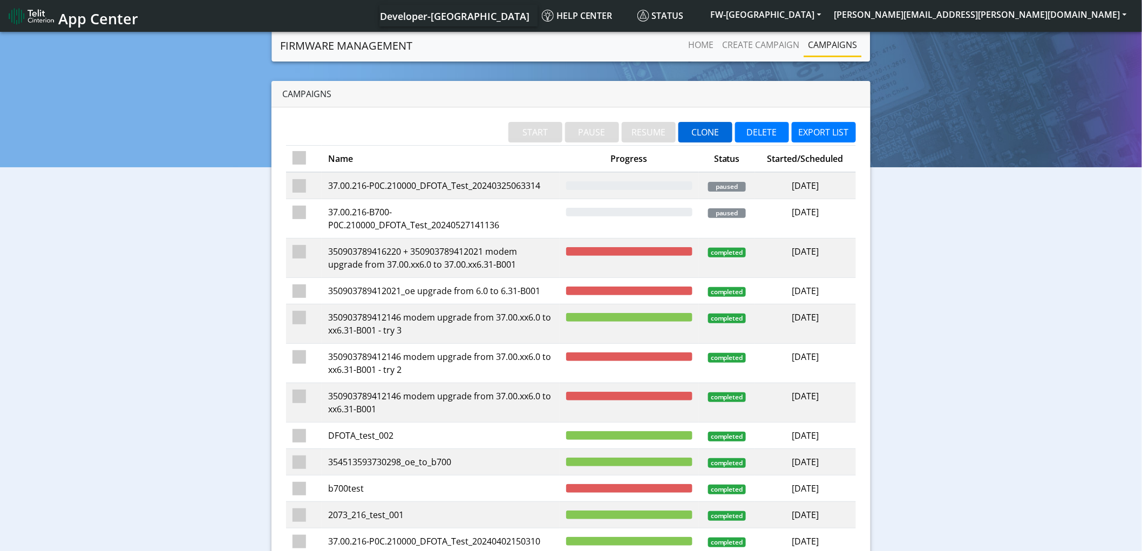
checkbox input "false"
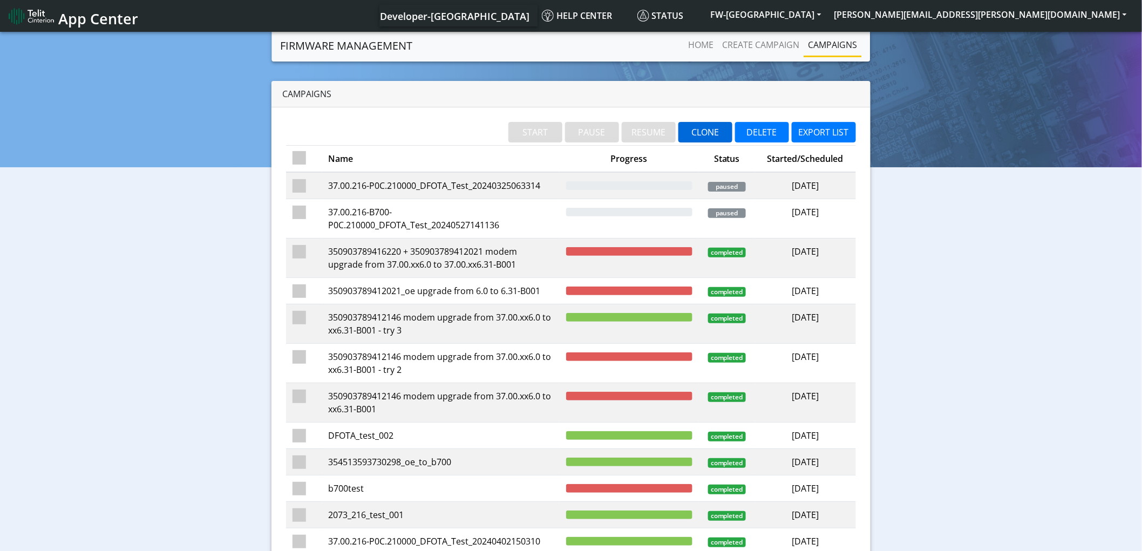
checkbox input "false"
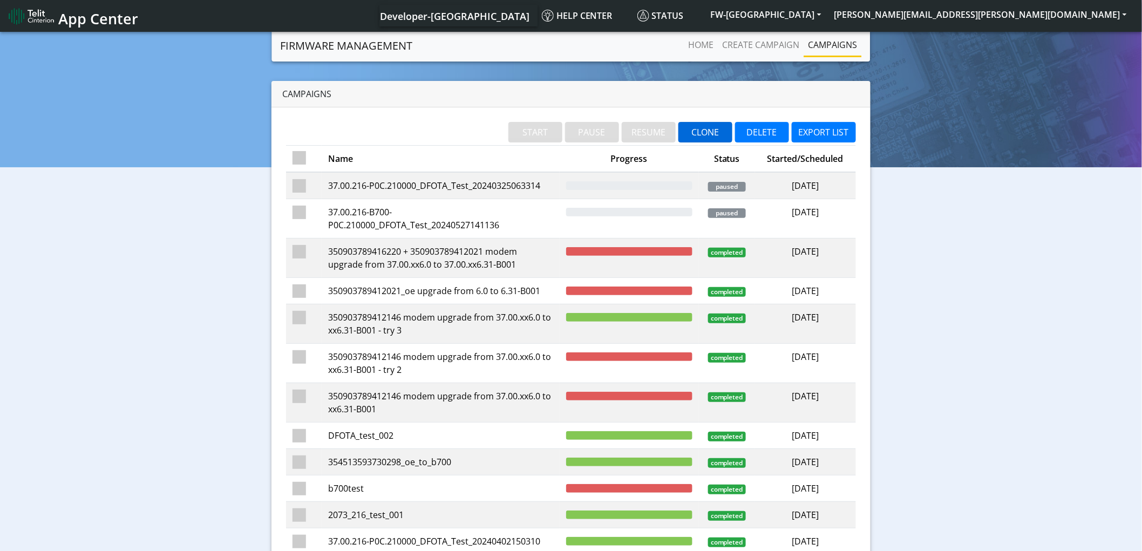
checkbox input "false"
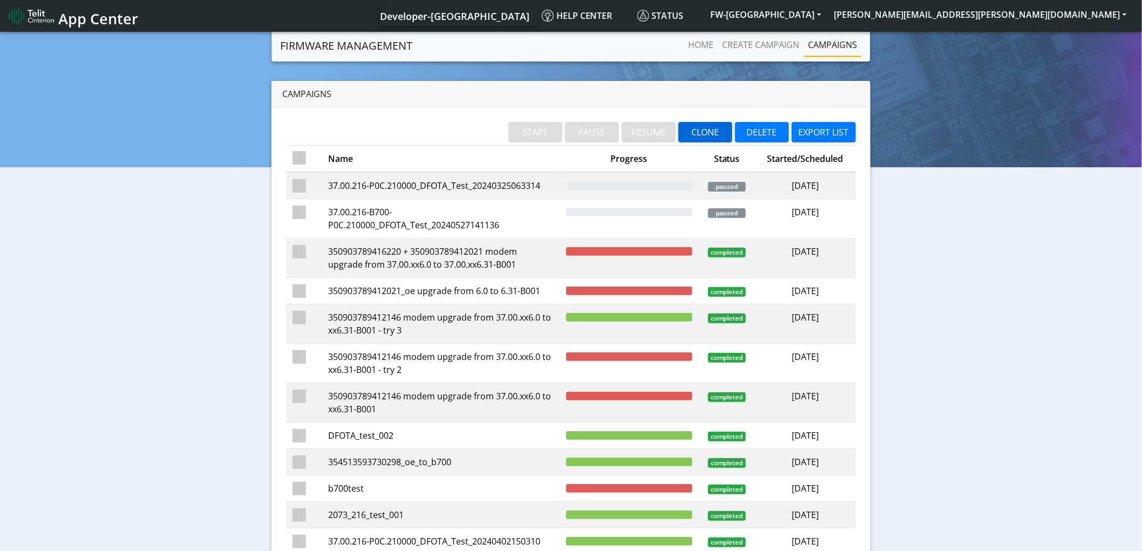
checkbox input "false"
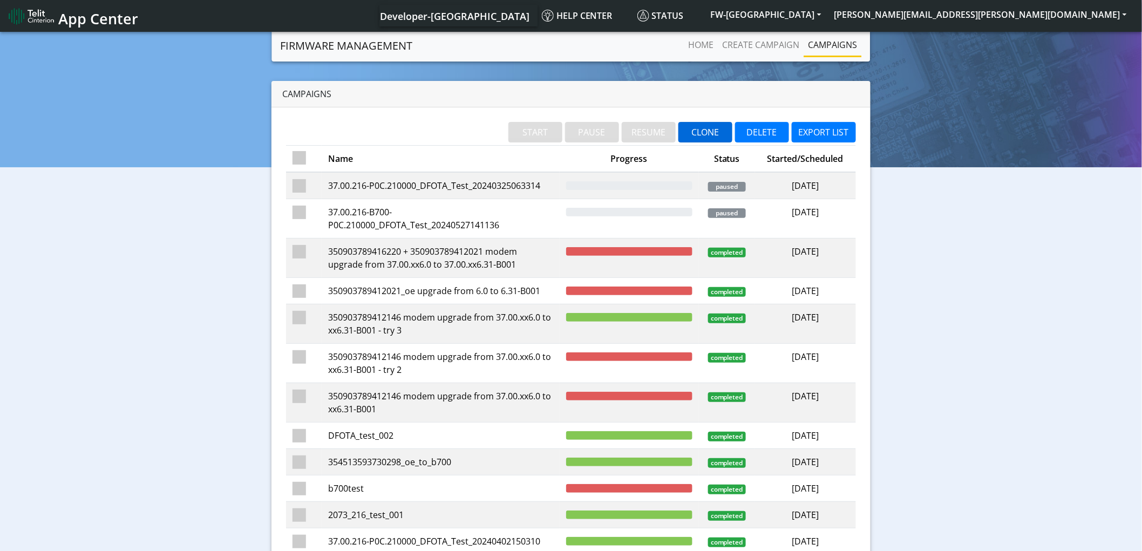
checkbox input "false"
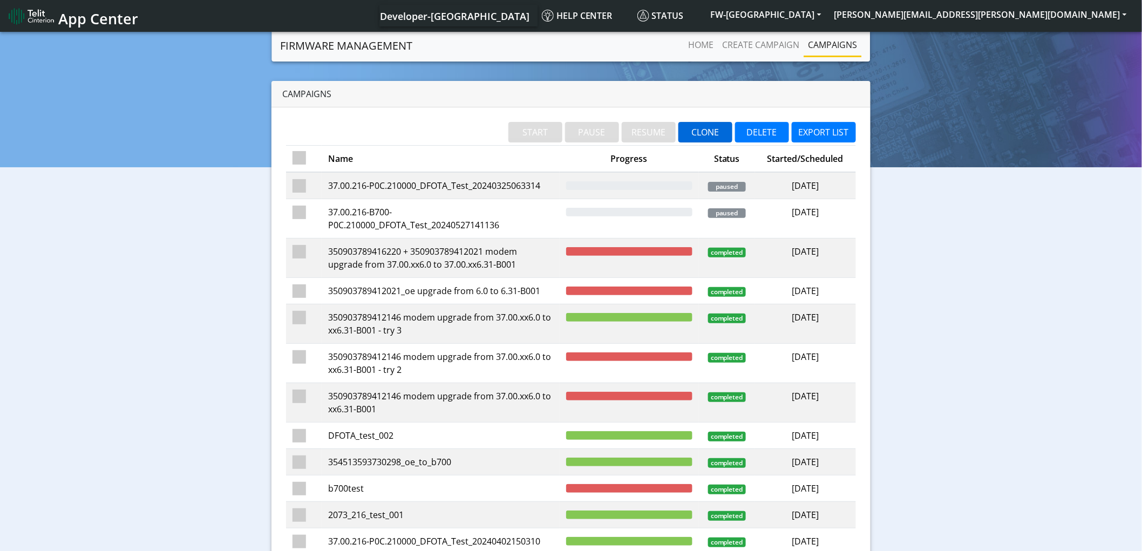
checkbox input "false"
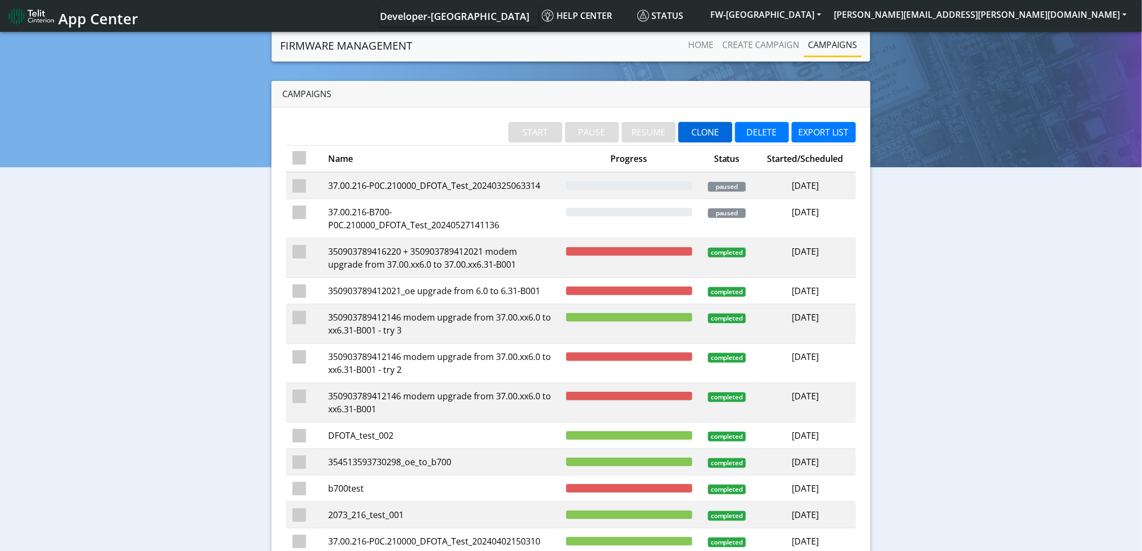
checkbox input "false"
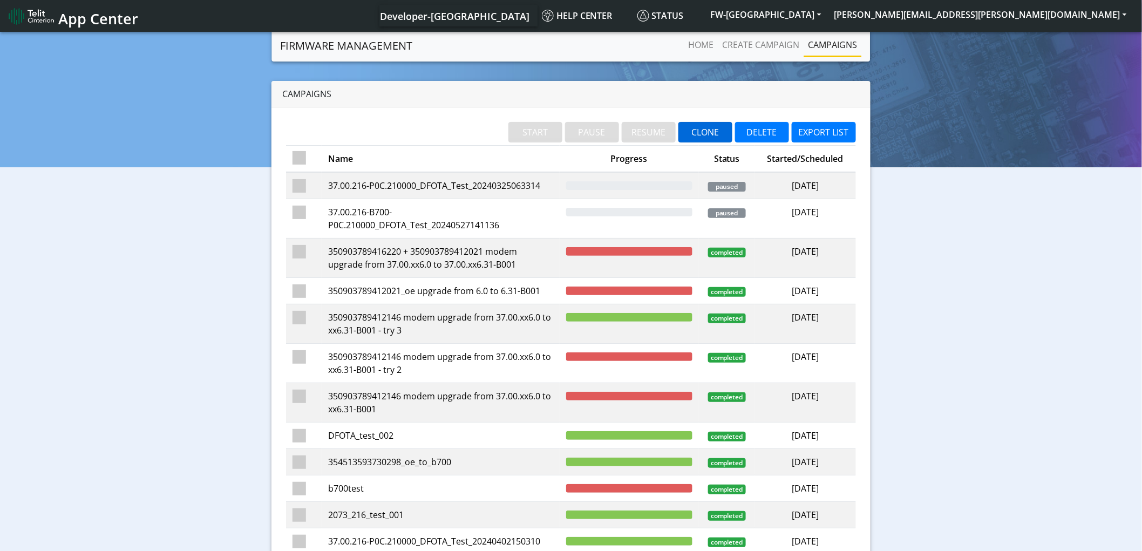
checkbox input "false"
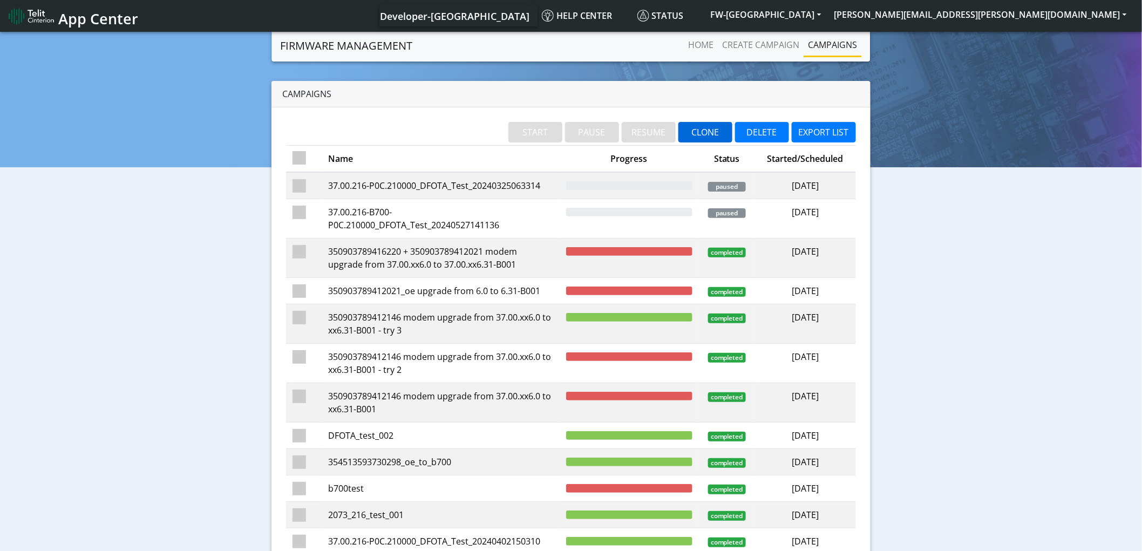
checkbox input "false"
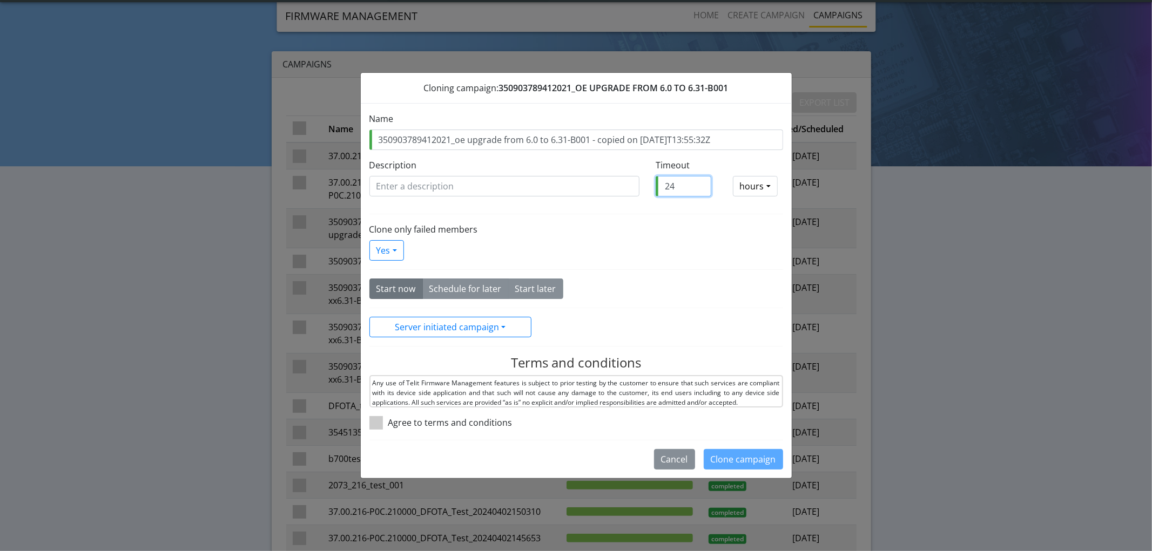
drag, startPoint x: 679, startPoint y: 189, endPoint x: 657, endPoint y: 186, distance: 22.3
click at [657, 186] on input "24" at bounding box center [683, 186] width 56 height 21
type input "1"
click at [375, 420] on span at bounding box center [375, 422] width 13 height 13
click at [388, 420] on input "checkbox" at bounding box center [391, 419] width 7 height 7
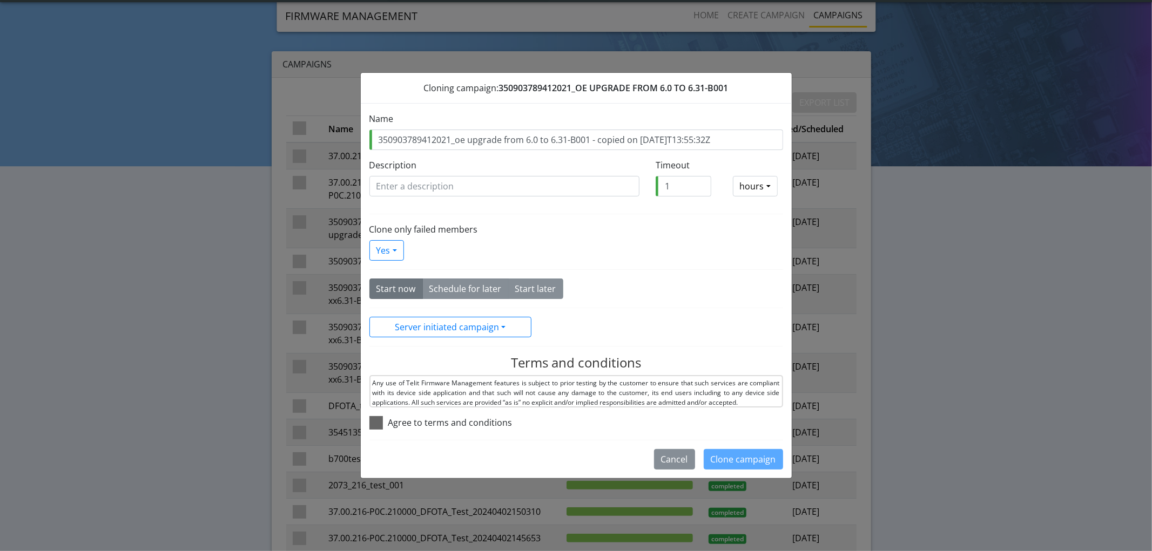
checkbox input "true"
click at [769, 461] on button "Clone campaign" at bounding box center [742, 459] width 79 height 21
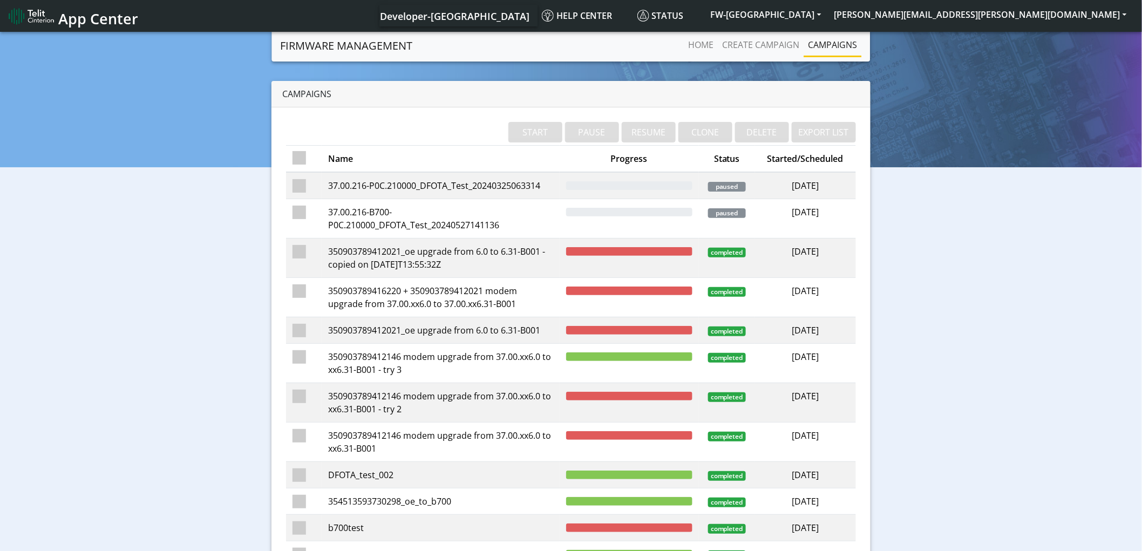
click at [390, 249] on td "350903789412021_oe upgrade from 6.0 to 6.31-B001 - copied on [DATE]T13:55:32Z" at bounding box center [441, 258] width 238 height 39
